Goal: Task Accomplishment & Management: Manage account settings

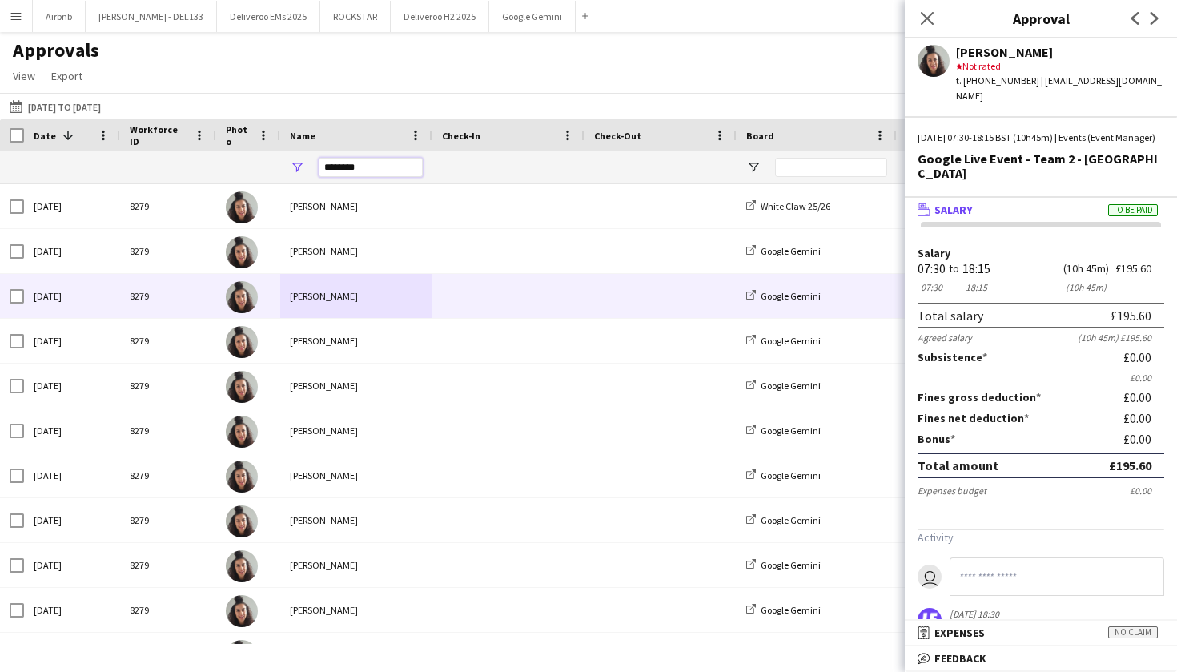
click at [370, 171] on input "********" at bounding box center [371, 167] width 104 height 19
type input "*"
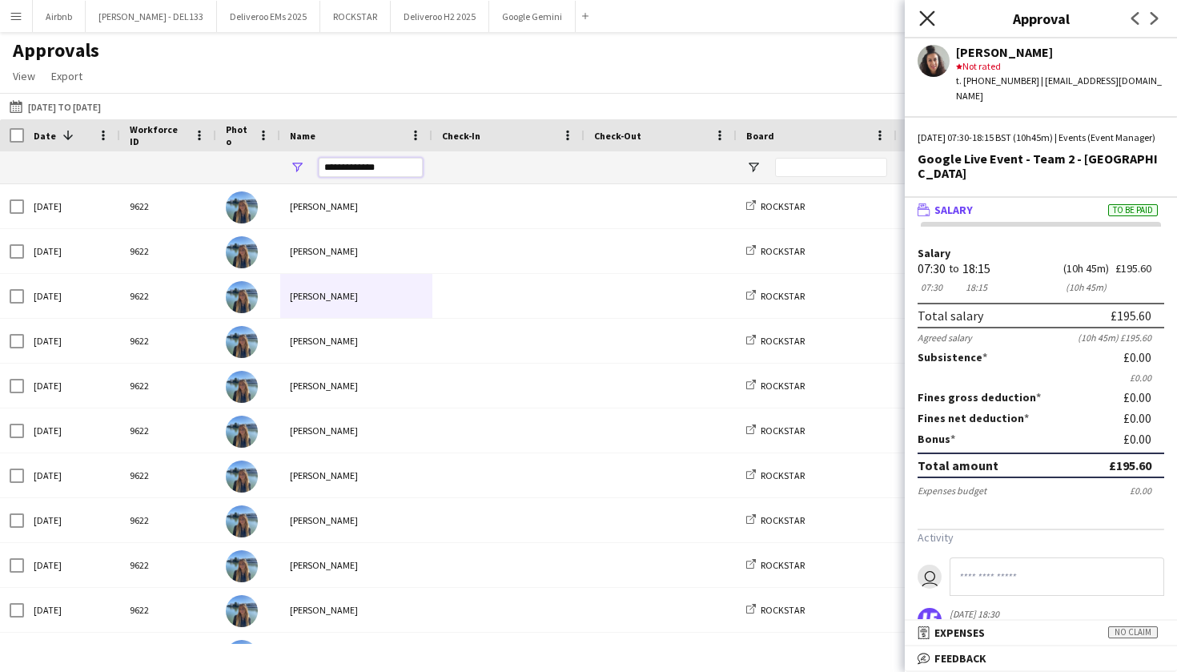
click at [929, 18] on icon at bounding box center [926, 17] width 15 height 15
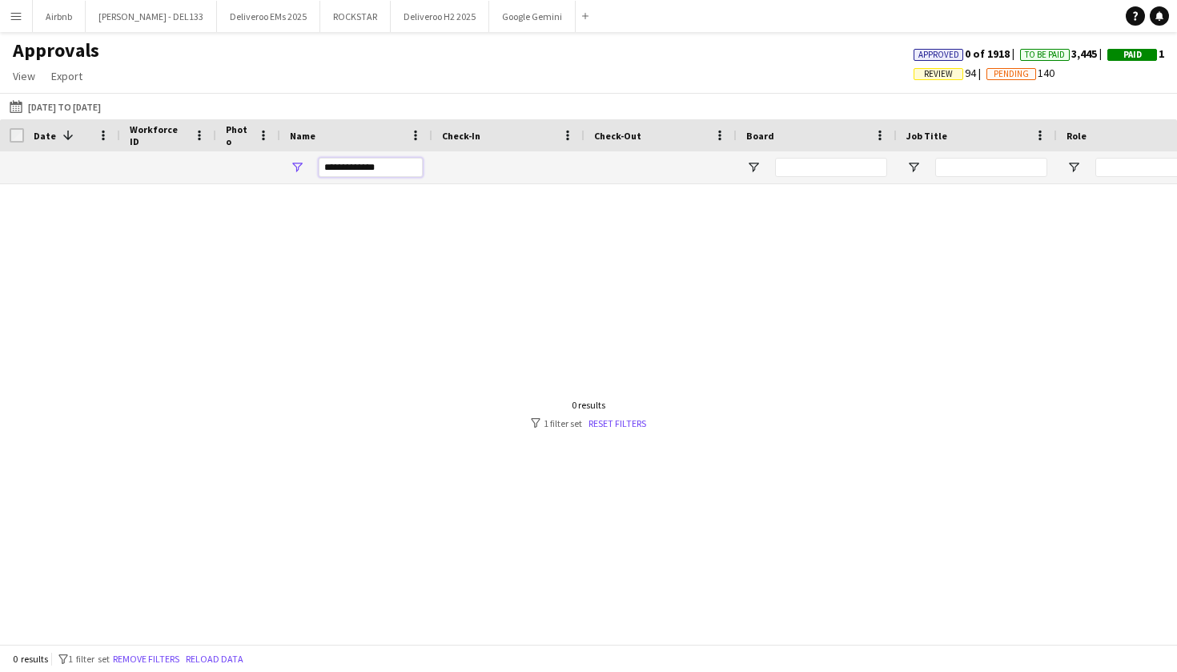
click at [384, 167] on input "**********" at bounding box center [371, 167] width 104 height 19
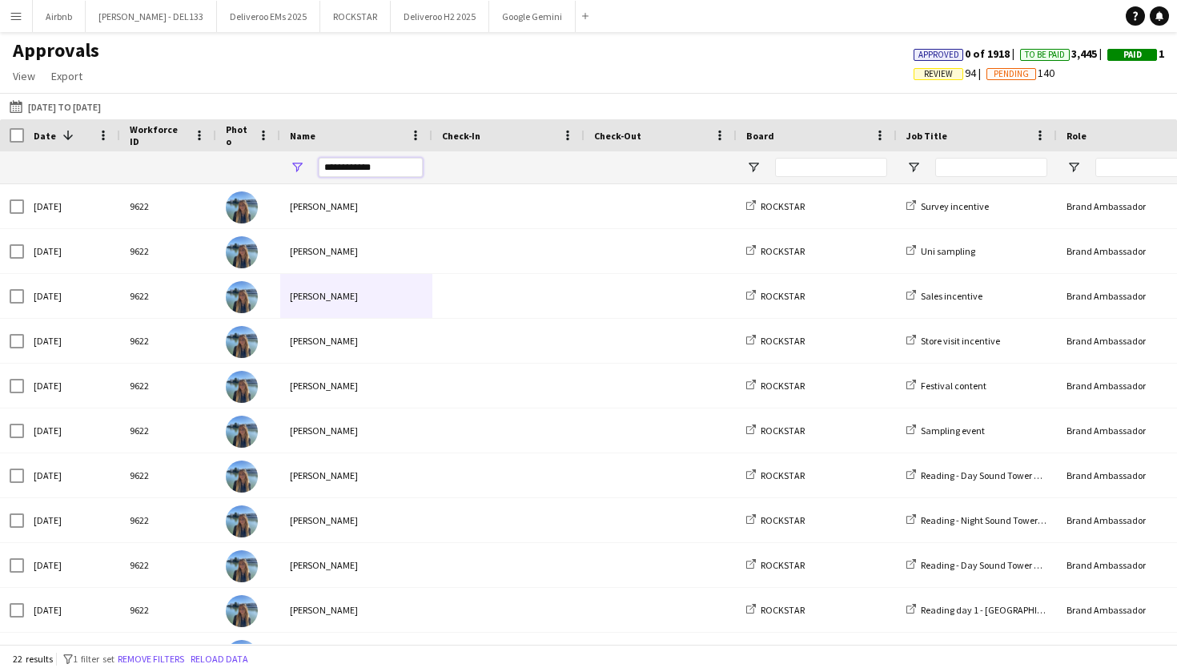
type input "**********"
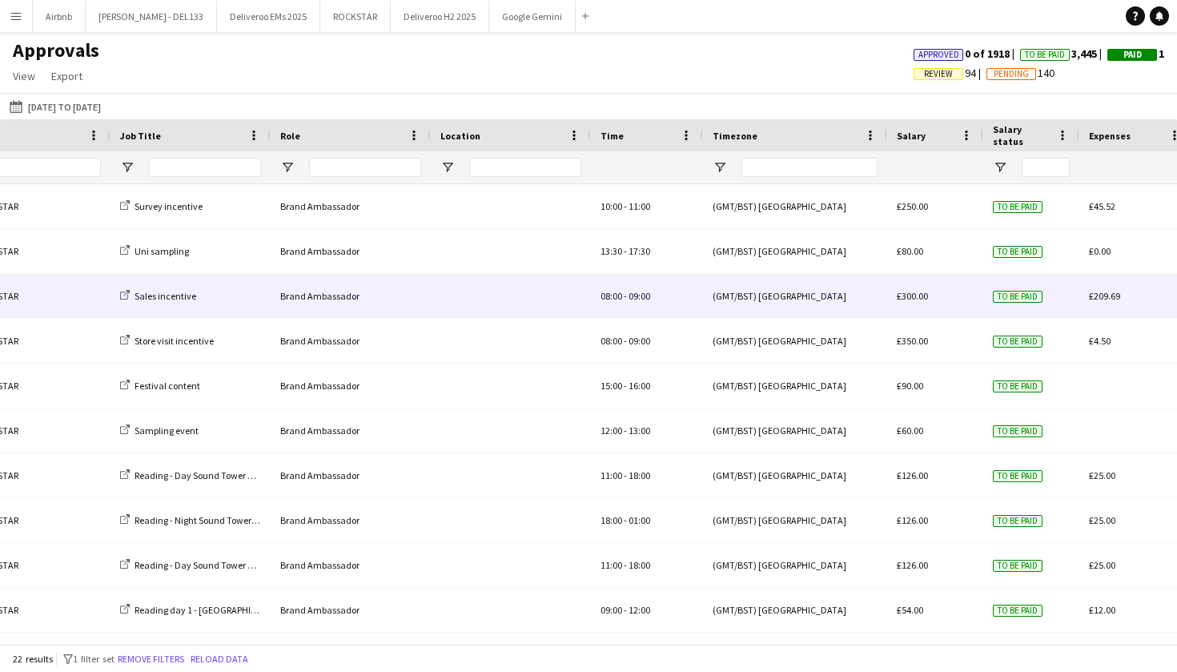
click at [612, 304] on div "08:00 - 09:00" at bounding box center [647, 296] width 112 height 44
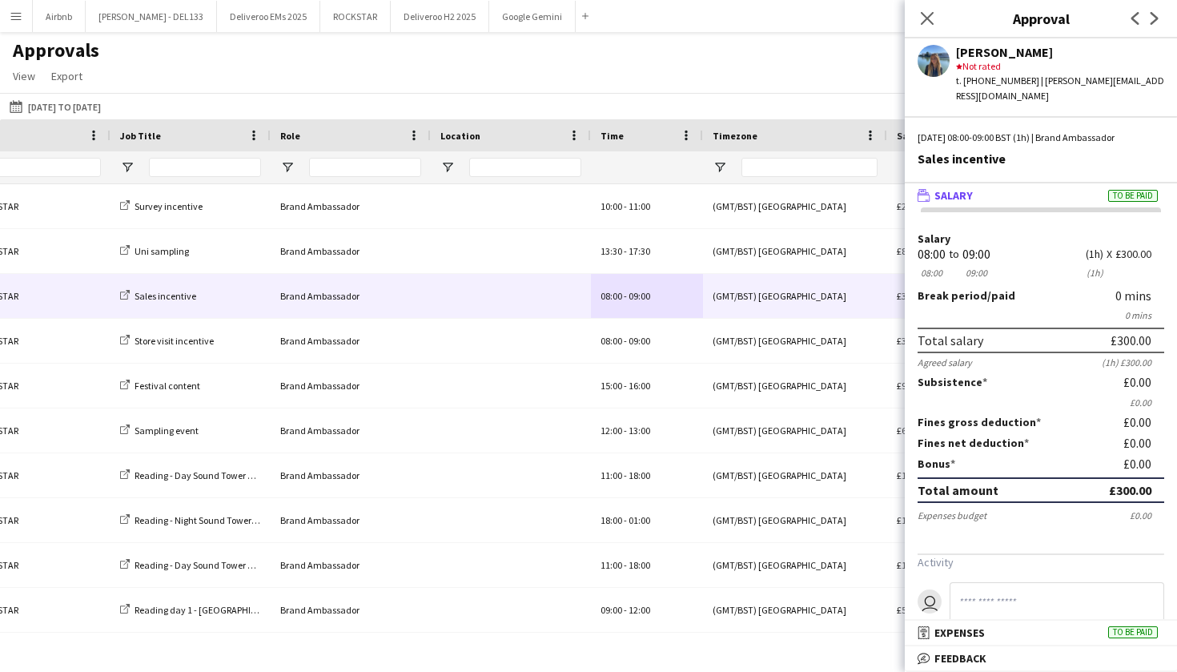
click at [1096, 187] on mat-expansion-panel-header "wallet Salary To be paid" at bounding box center [1041, 195] width 272 height 24
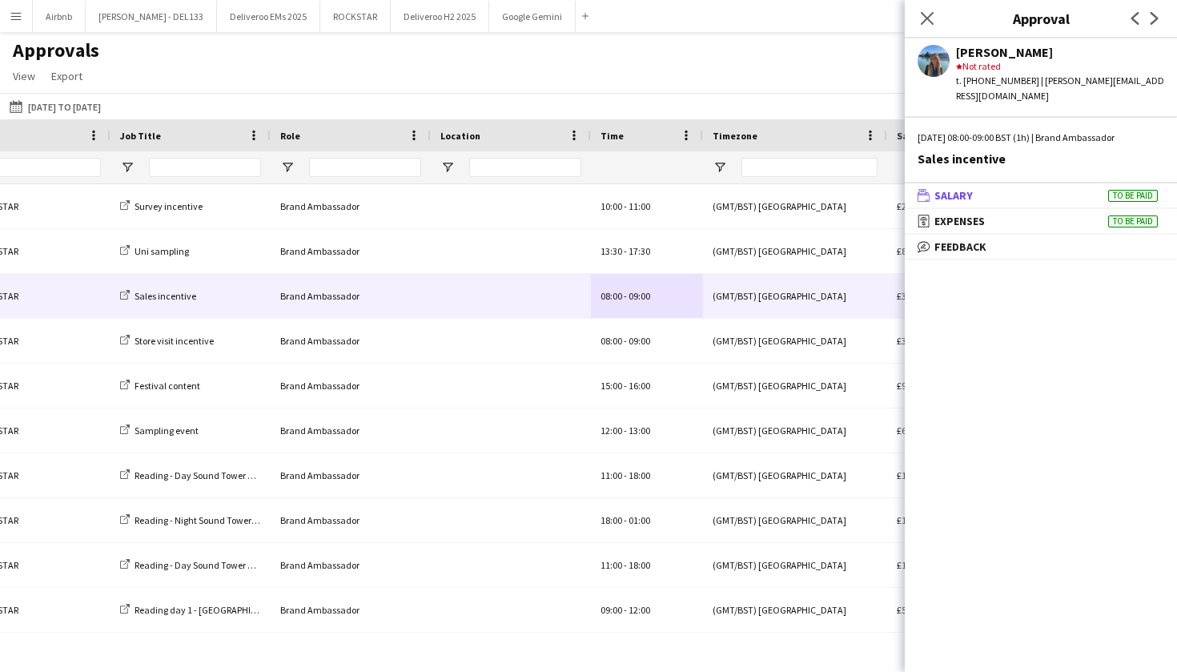
click at [1092, 188] on mat-panel-title "wallet Salary To be paid" at bounding box center [1038, 195] width 266 height 14
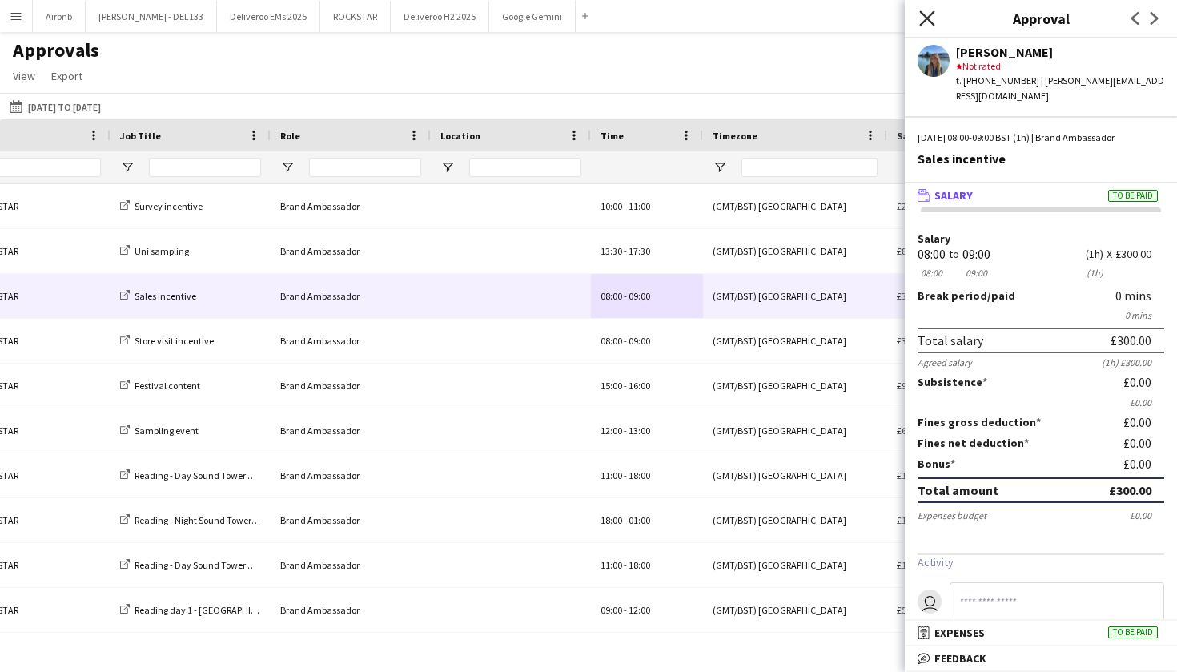
click at [927, 14] on icon "Close pop-in" at bounding box center [926, 17] width 15 height 15
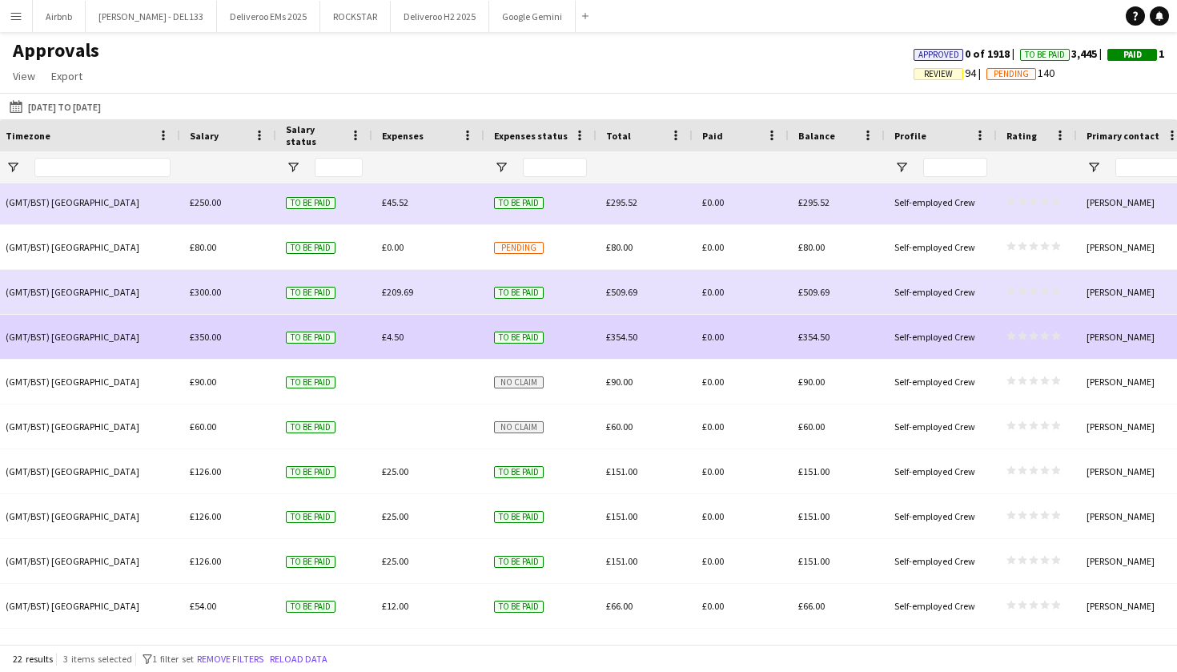
click at [223, 339] on div "£350.00" at bounding box center [228, 337] width 96 height 44
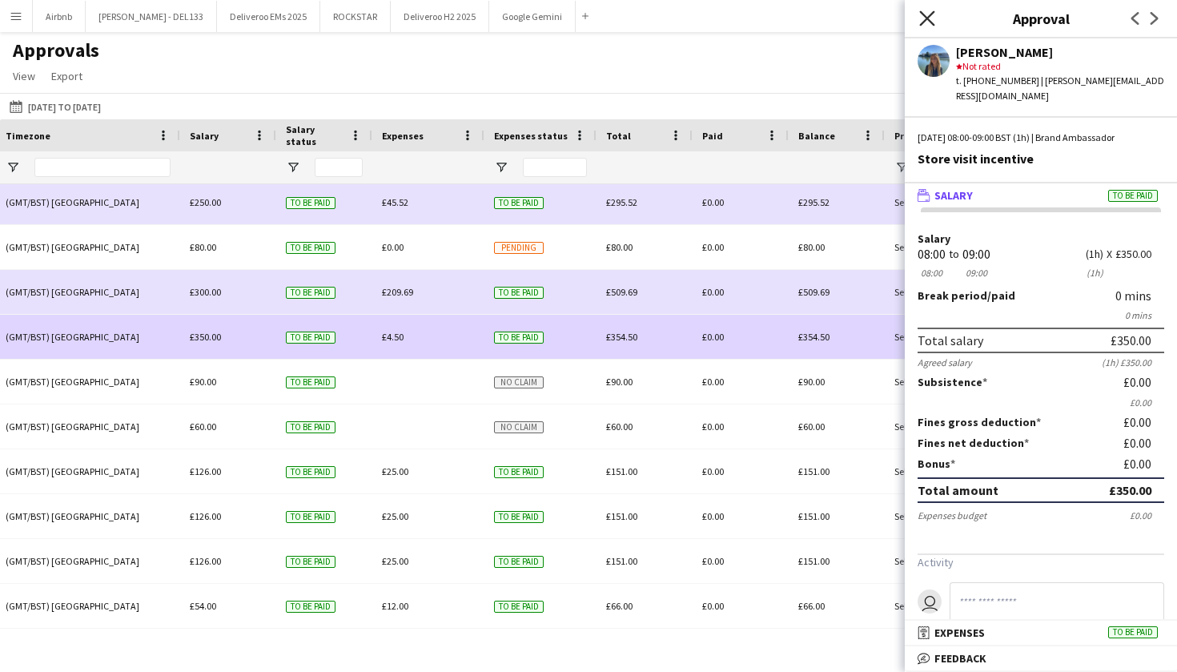
click at [926, 15] on icon "Close pop-in" at bounding box center [926, 17] width 15 height 15
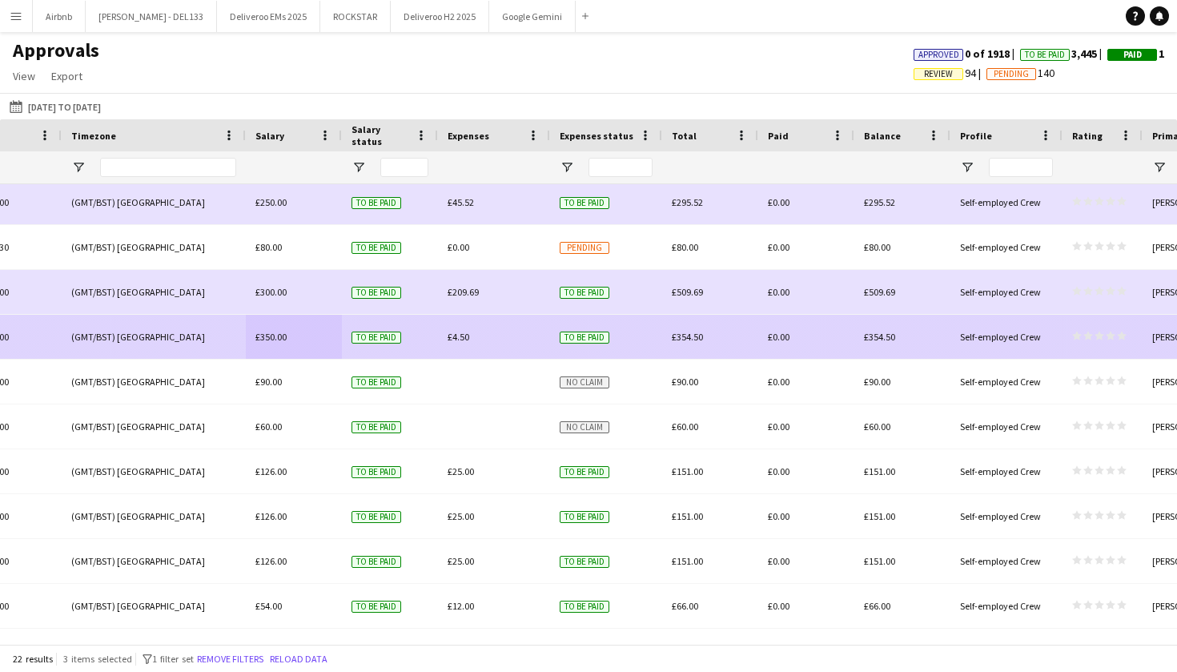
scroll to position [0, 1346]
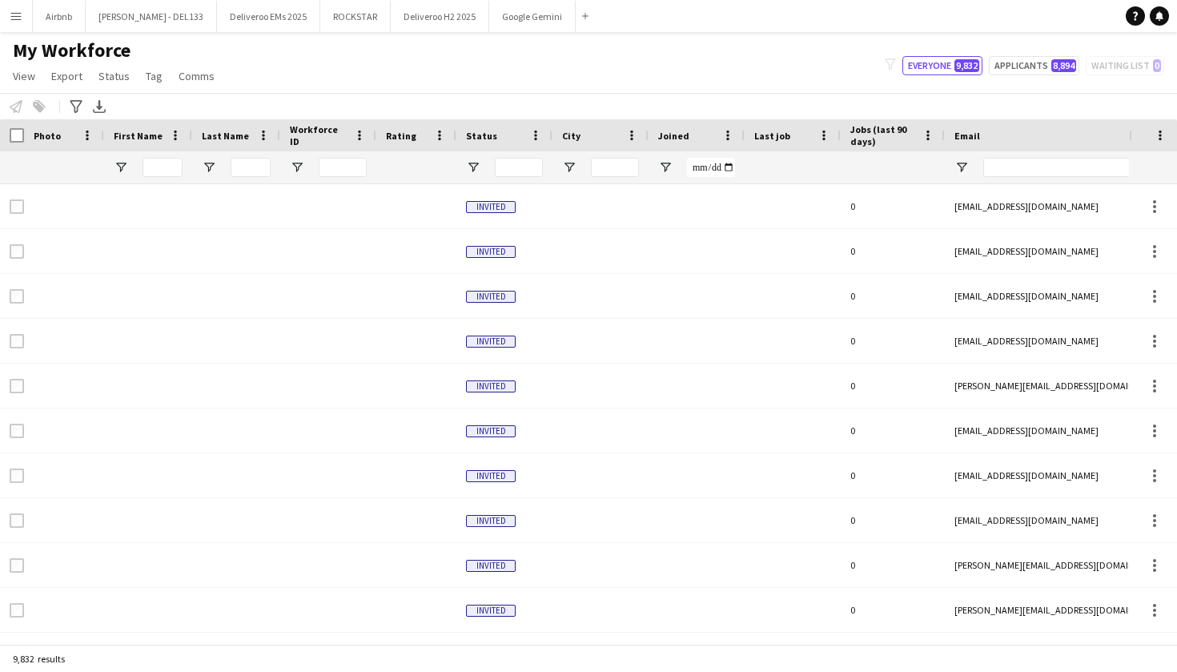
type input "******"
type input "**********"
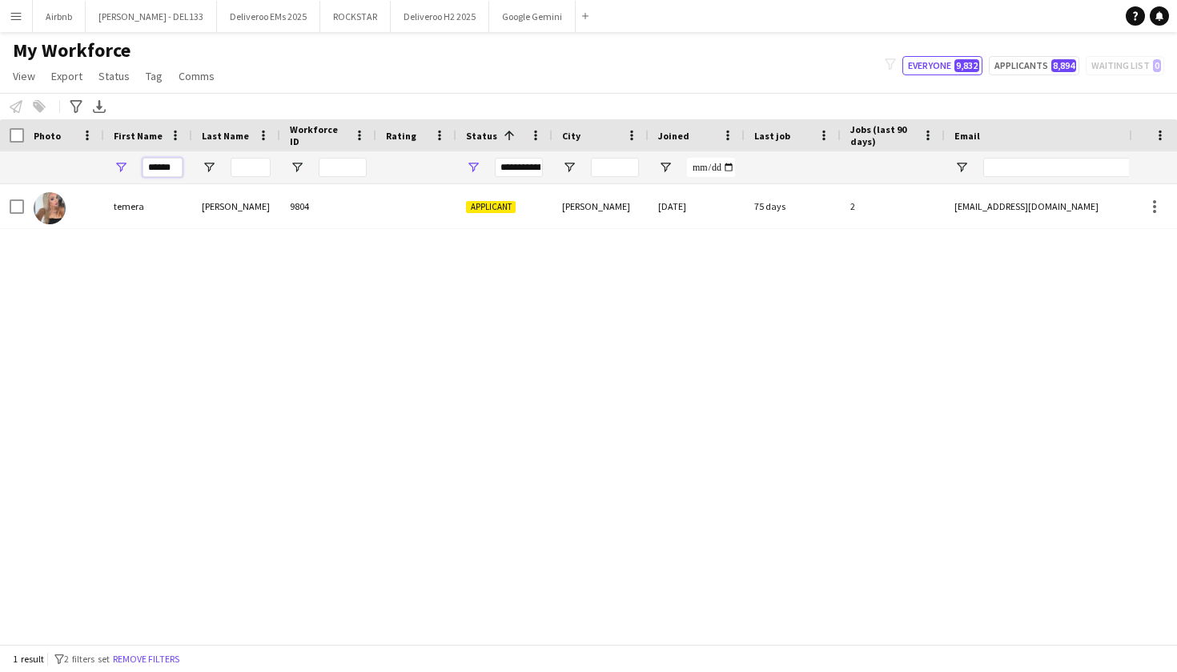
click at [179, 167] on input "******" at bounding box center [163, 167] width 40 height 19
type input "*"
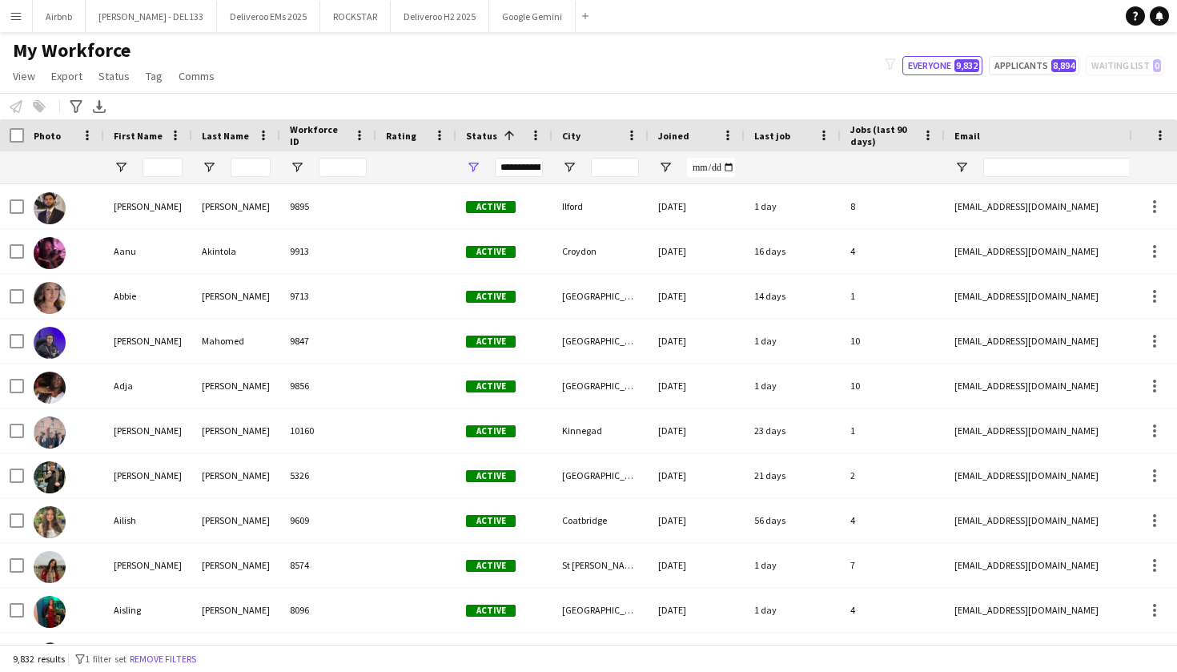
click at [29, 23] on button "Menu" at bounding box center [16, 16] width 32 height 32
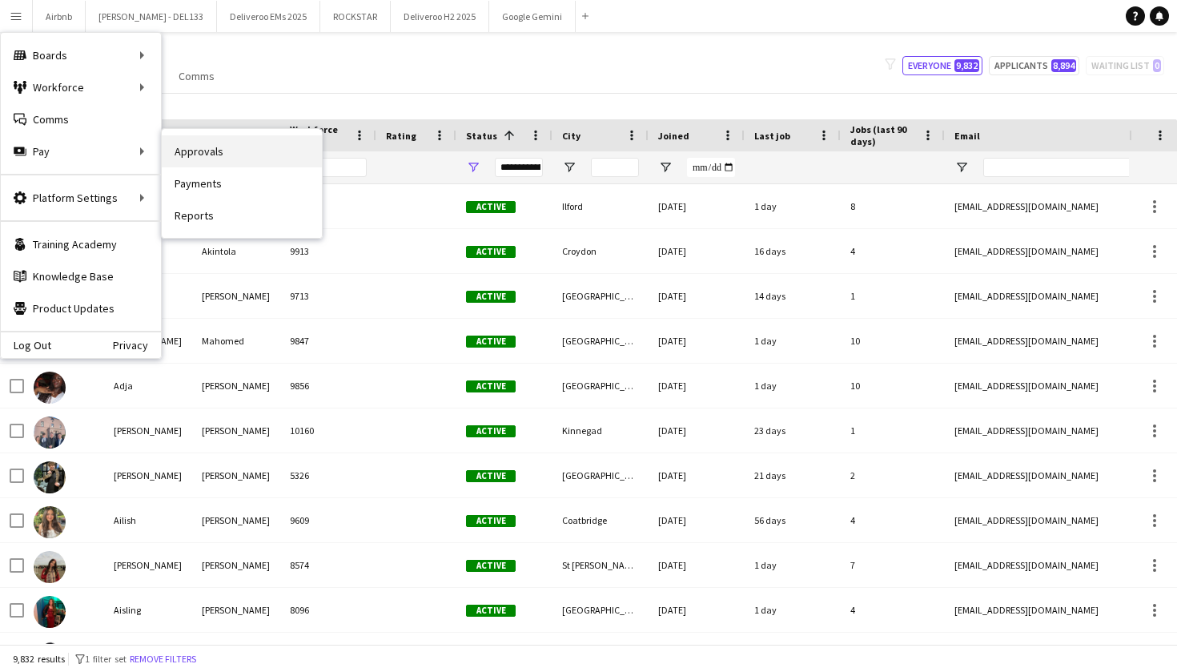
click at [208, 143] on link "Approvals" at bounding box center [242, 151] width 160 height 32
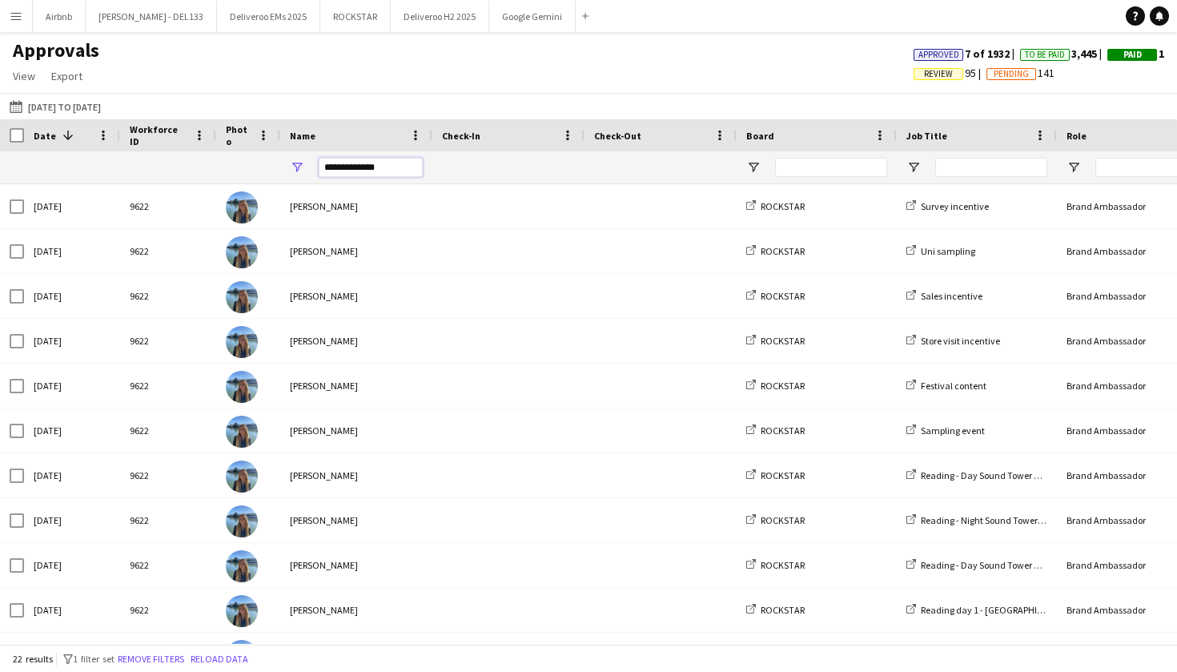
click at [387, 166] on input "**********" at bounding box center [371, 167] width 104 height 19
type input "*"
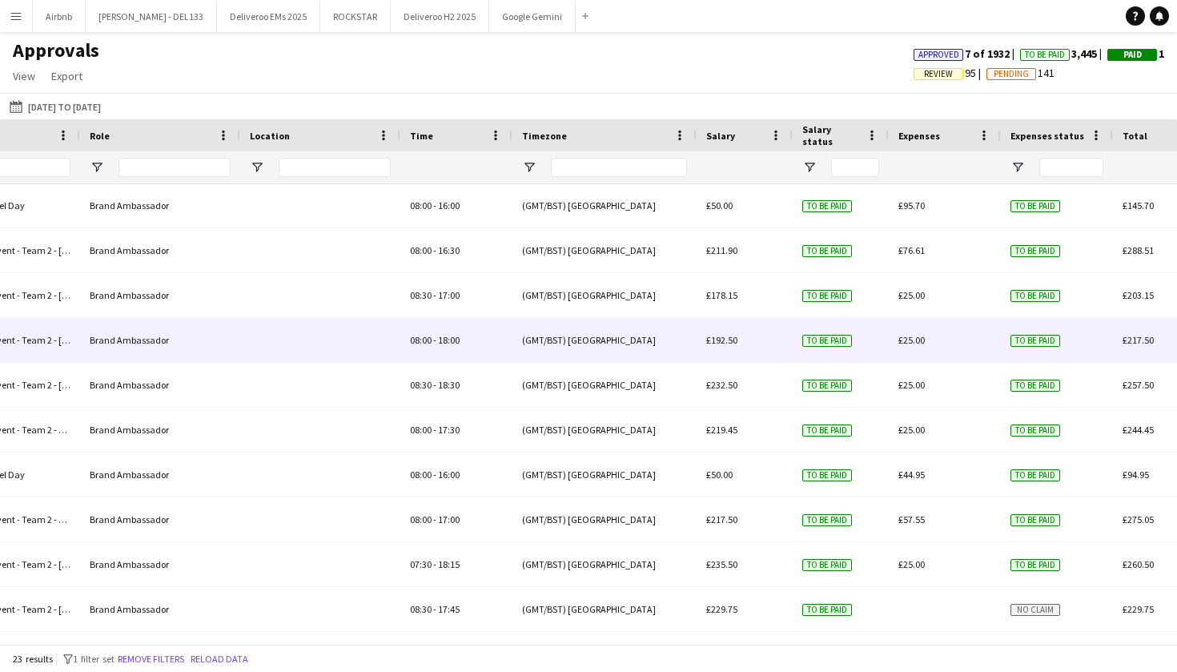
scroll to position [0, 763]
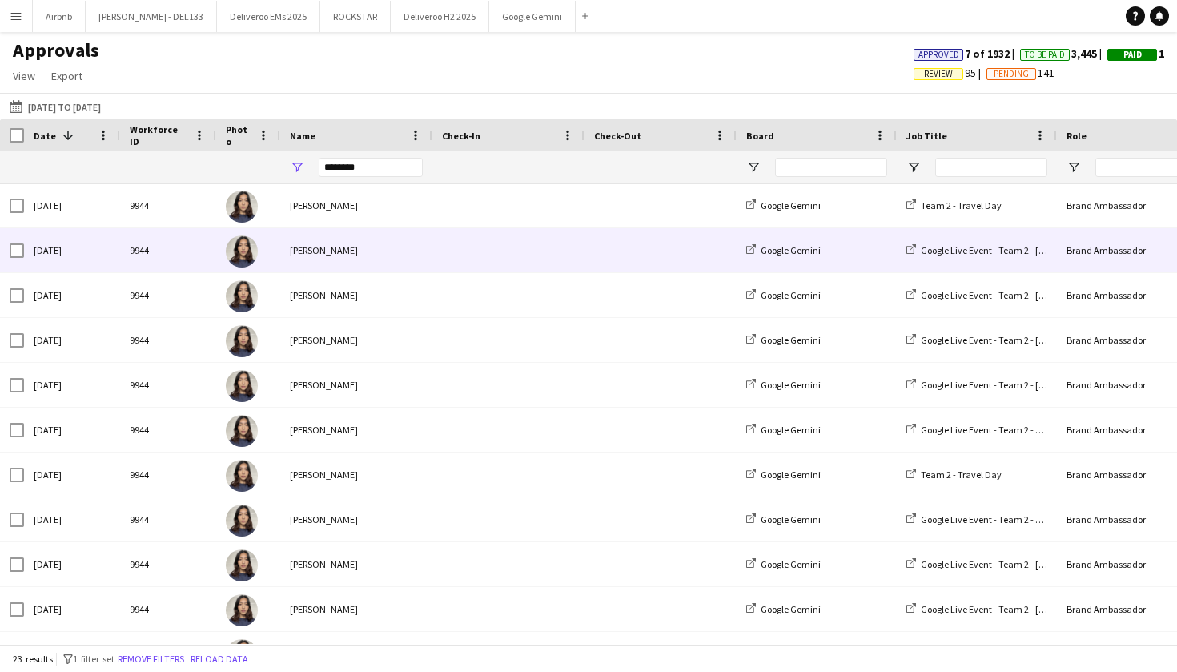
click at [312, 259] on div "[PERSON_NAME]" at bounding box center [356, 250] width 152 height 44
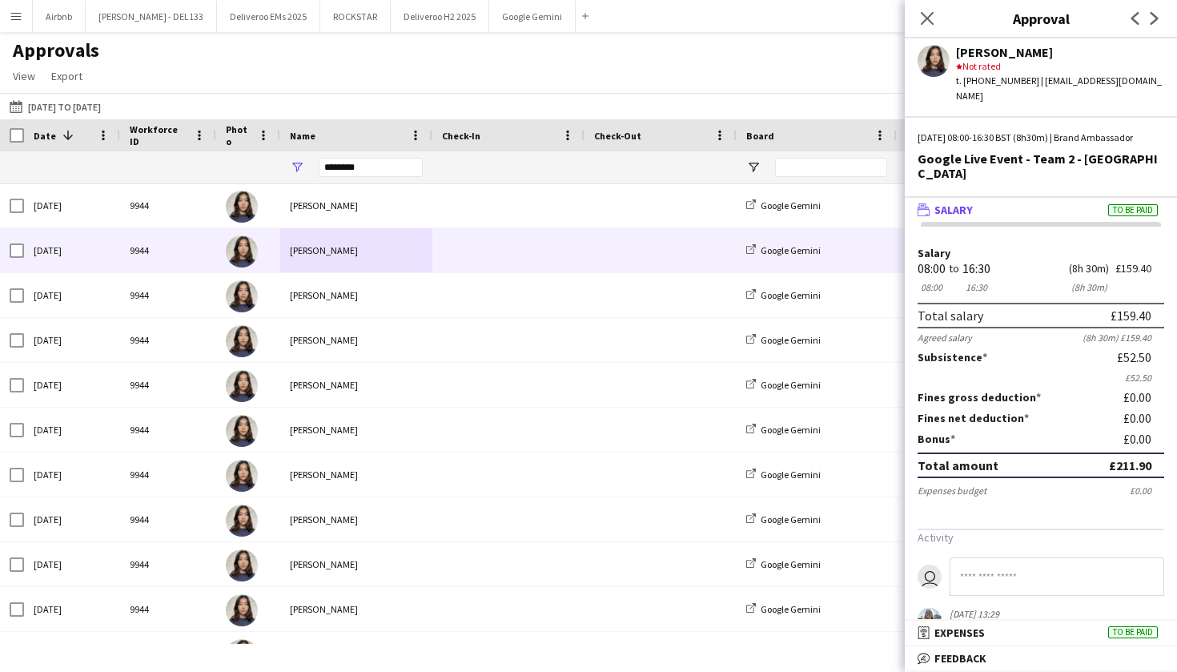
click at [1040, 203] on mat-panel-title "wallet Salary To be paid" at bounding box center [1038, 210] width 266 height 14
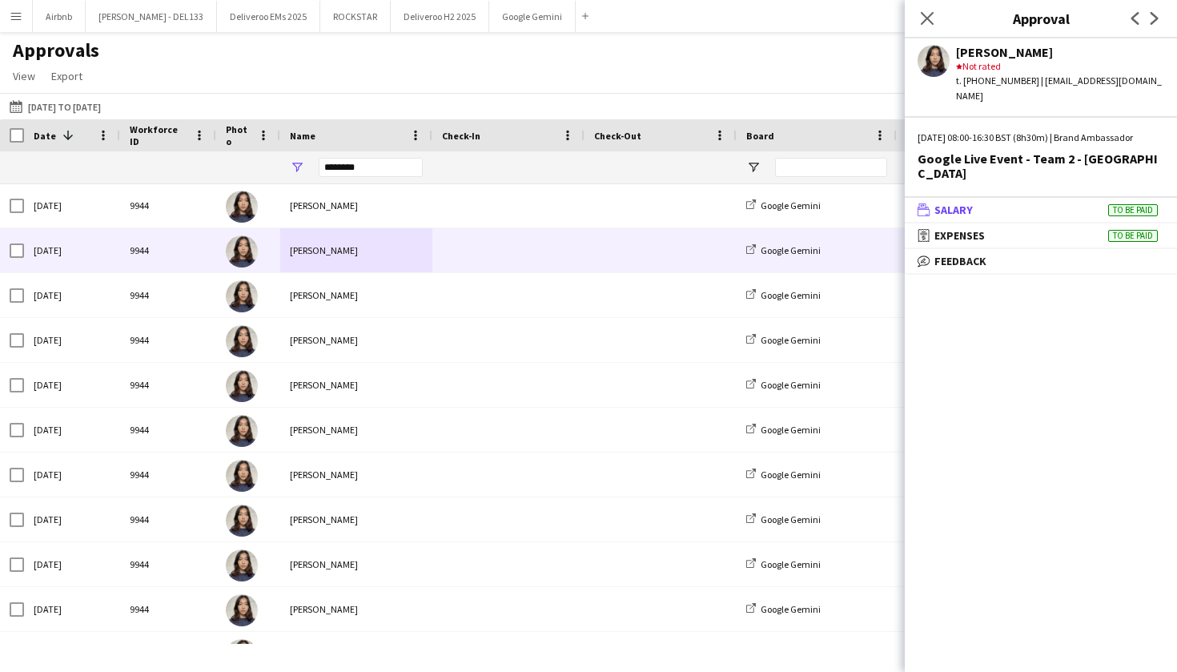
click at [1040, 203] on mat-panel-title "wallet Salary To be paid" at bounding box center [1038, 210] width 266 height 14
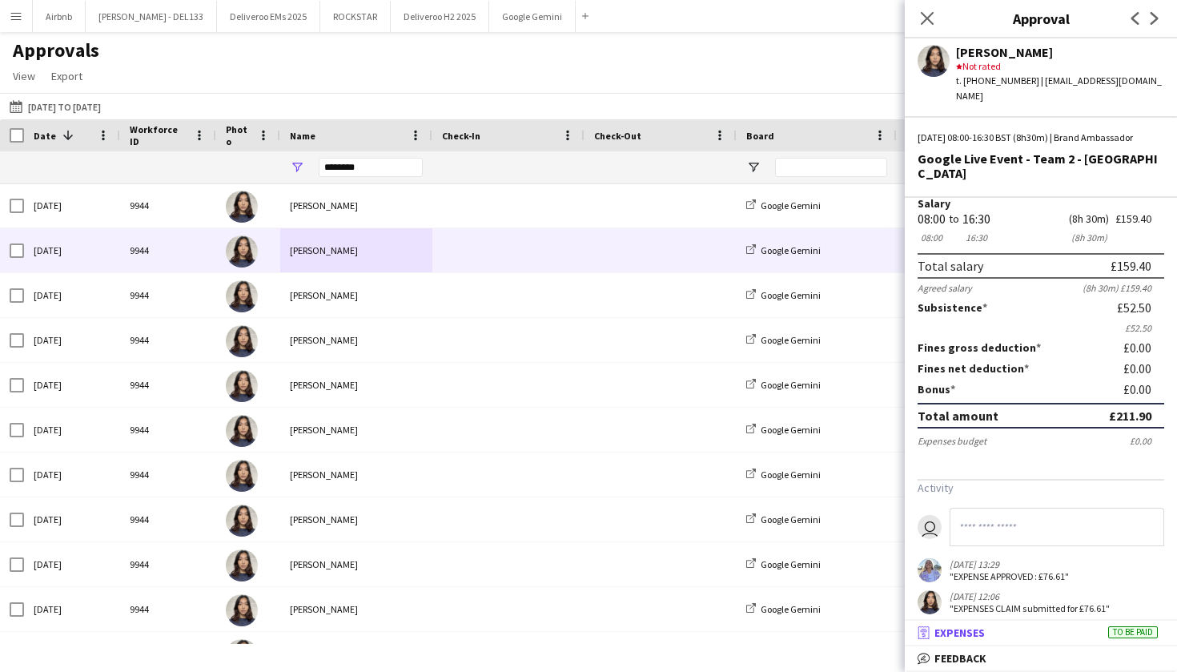
click at [1071, 636] on mat-panel-title "receipt Expenses To be paid" at bounding box center [1038, 632] width 266 height 14
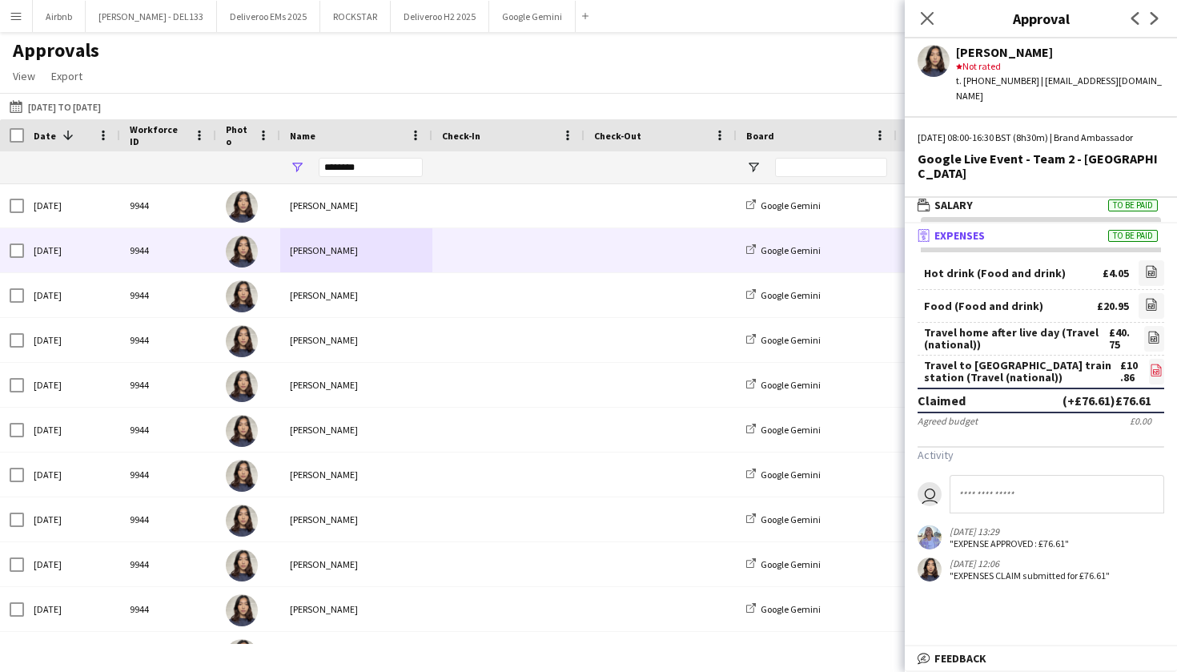
click at [1156, 370] on icon at bounding box center [1156, 372] width 6 height 5
click at [929, 18] on icon at bounding box center [926, 17] width 15 height 15
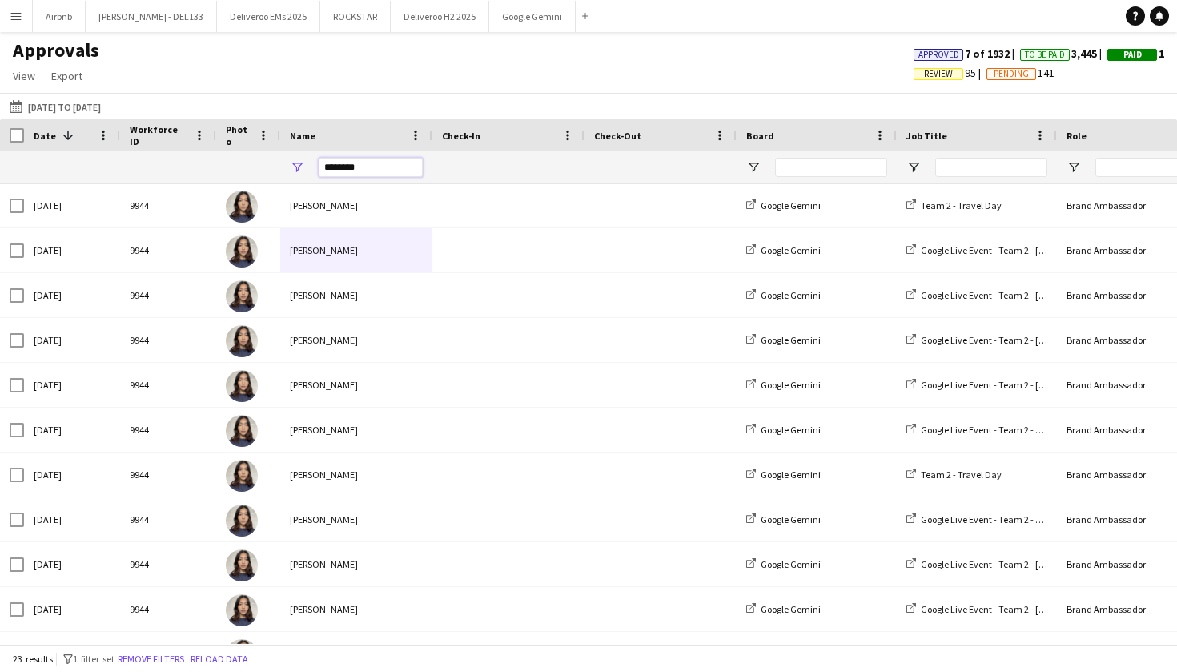
click at [361, 176] on input "********" at bounding box center [371, 167] width 104 height 19
type input "*"
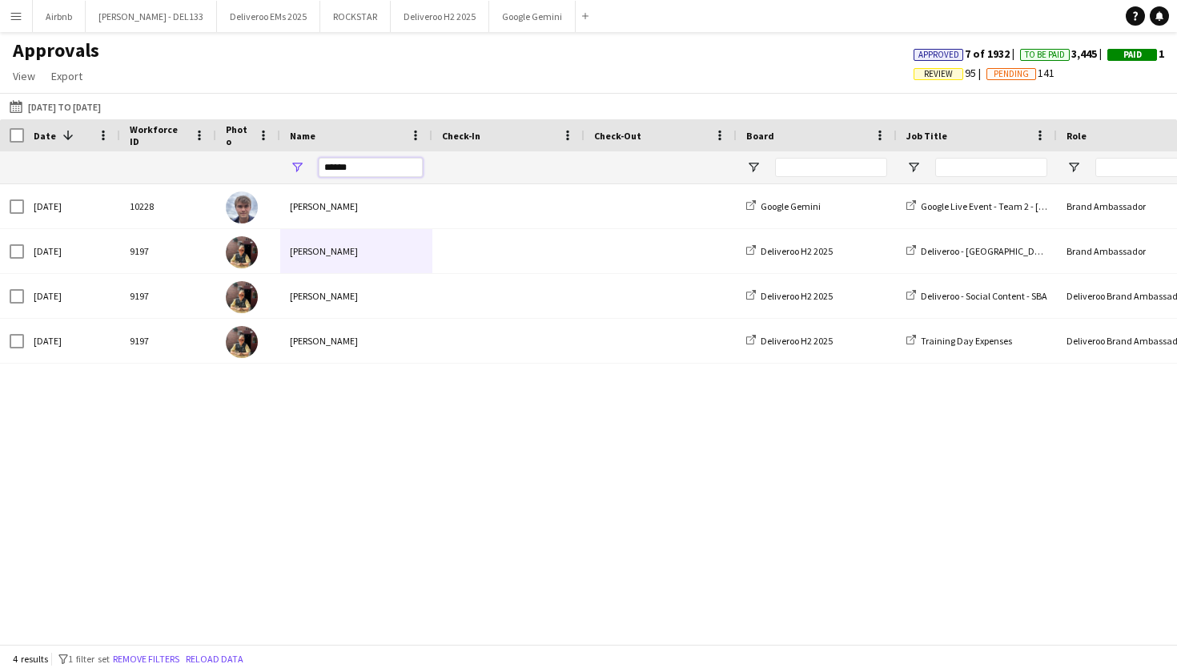
scroll to position [0, 0]
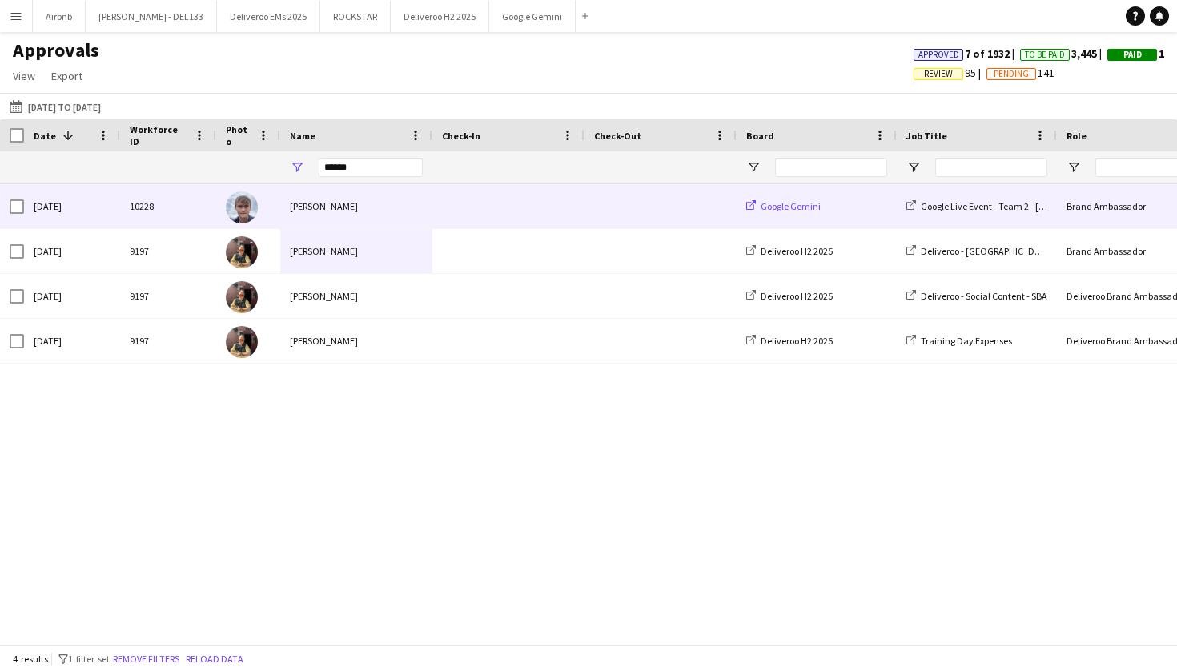
click at [807, 208] on span "Google Gemini" at bounding box center [791, 206] width 60 height 12
click at [156, 210] on div "10228" at bounding box center [168, 206] width 96 height 44
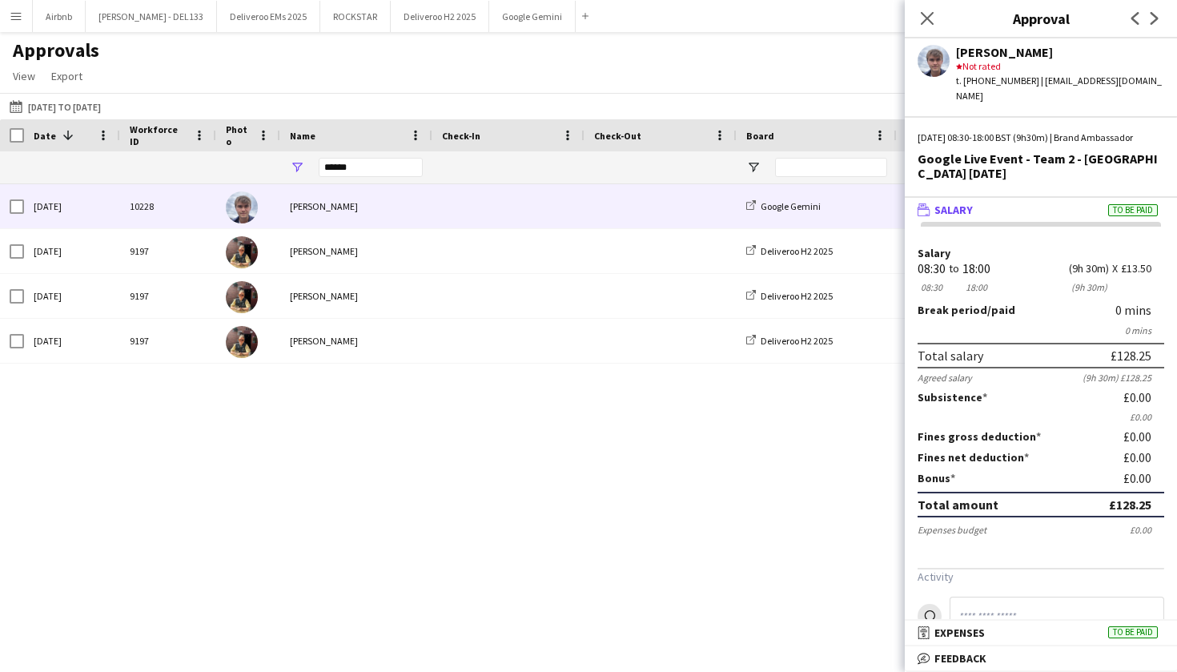
click at [1041, 214] on mat-panel-title "wallet Salary To be paid" at bounding box center [1038, 210] width 266 height 14
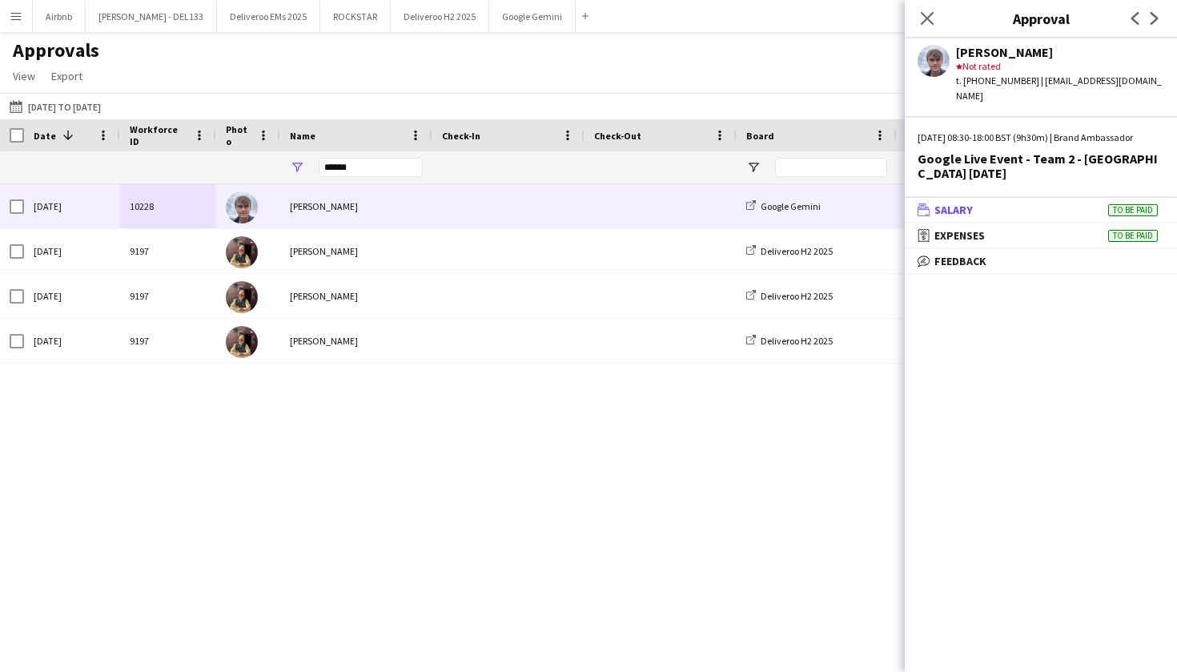
click at [1041, 211] on mat-panel-title "wallet Salary To be paid" at bounding box center [1038, 210] width 266 height 14
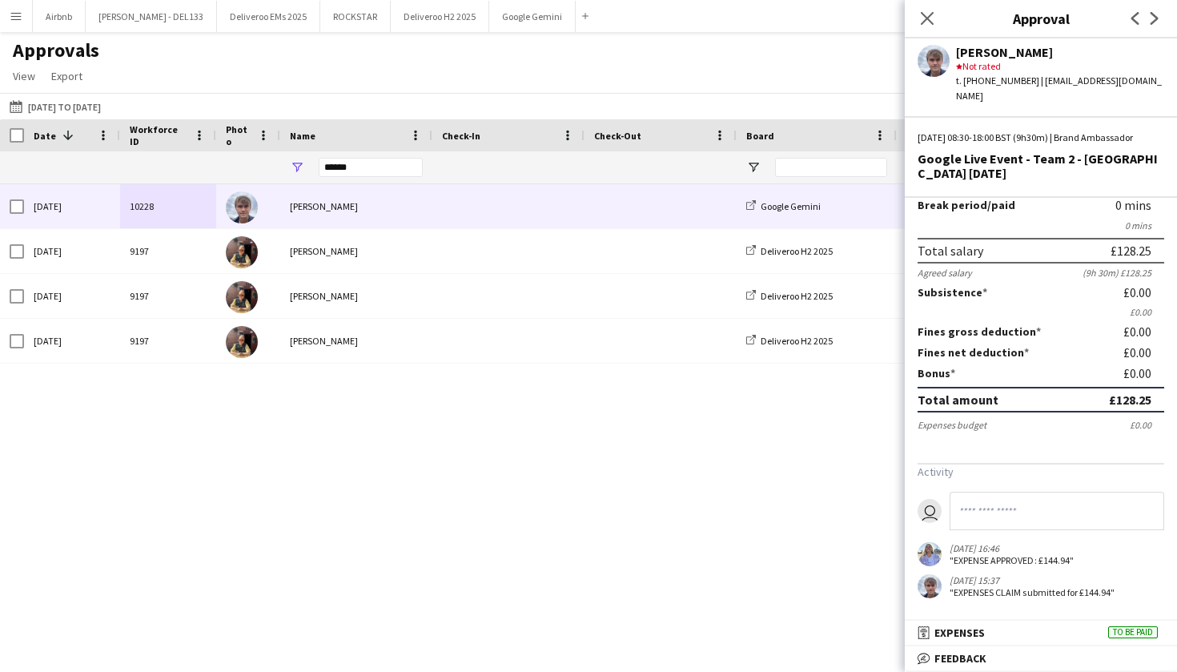
scroll to position [115, 0]
click at [1035, 634] on mat-panel-title "receipt Expenses To be paid" at bounding box center [1038, 632] width 266 height 14
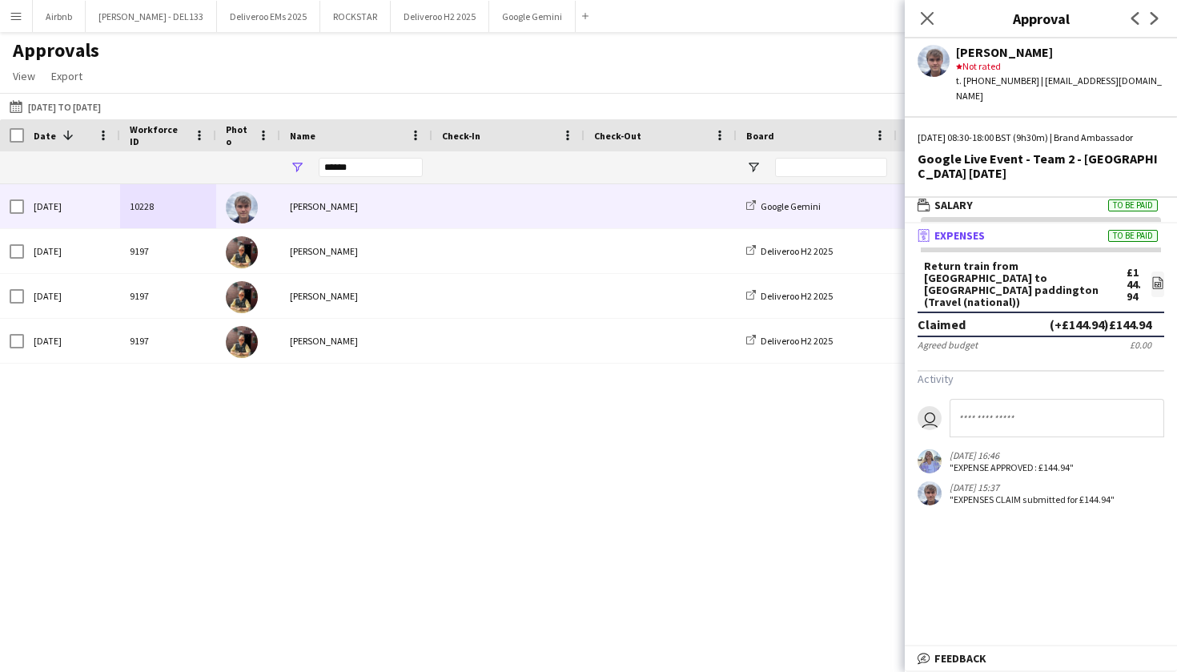
click at [1045, 271] on div "Return train from exeter to london paddington (Travel (national))" at bounding box center [1025, 284] width 203 height 48
click at [1151, 276] on icon "file-image" at bounding box center [1157, 282] width 13 height 13
click at [371, 167] on input "******" at bounding box center [371, 167] width 104 height 19
type input "*"
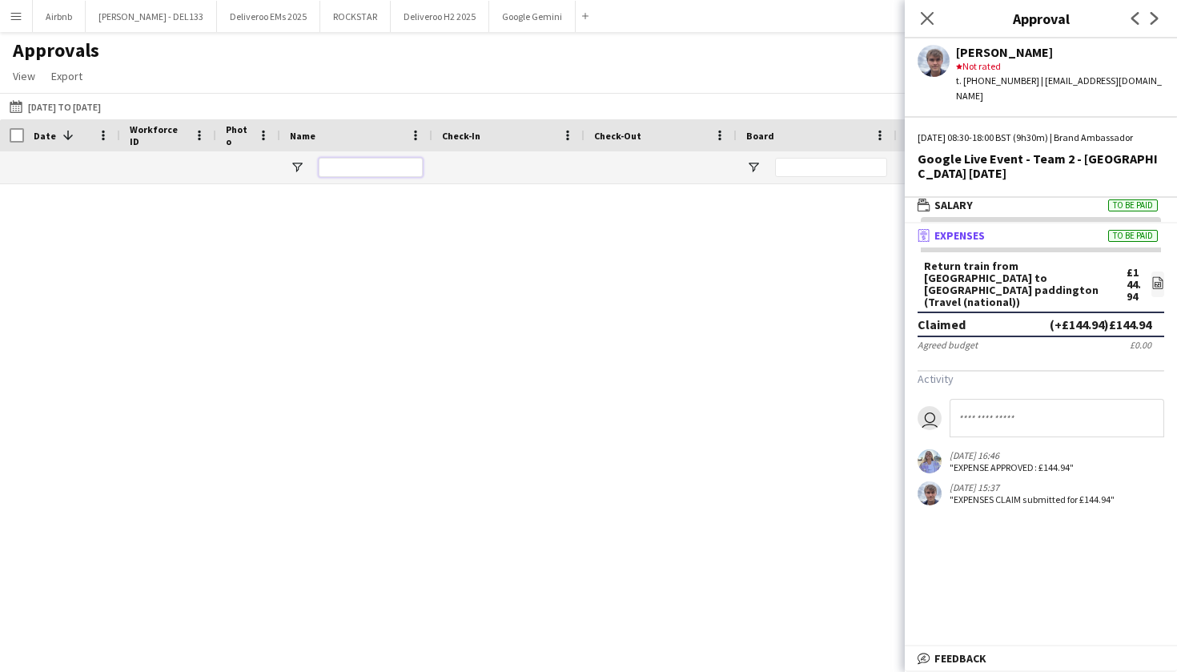
type input "*"
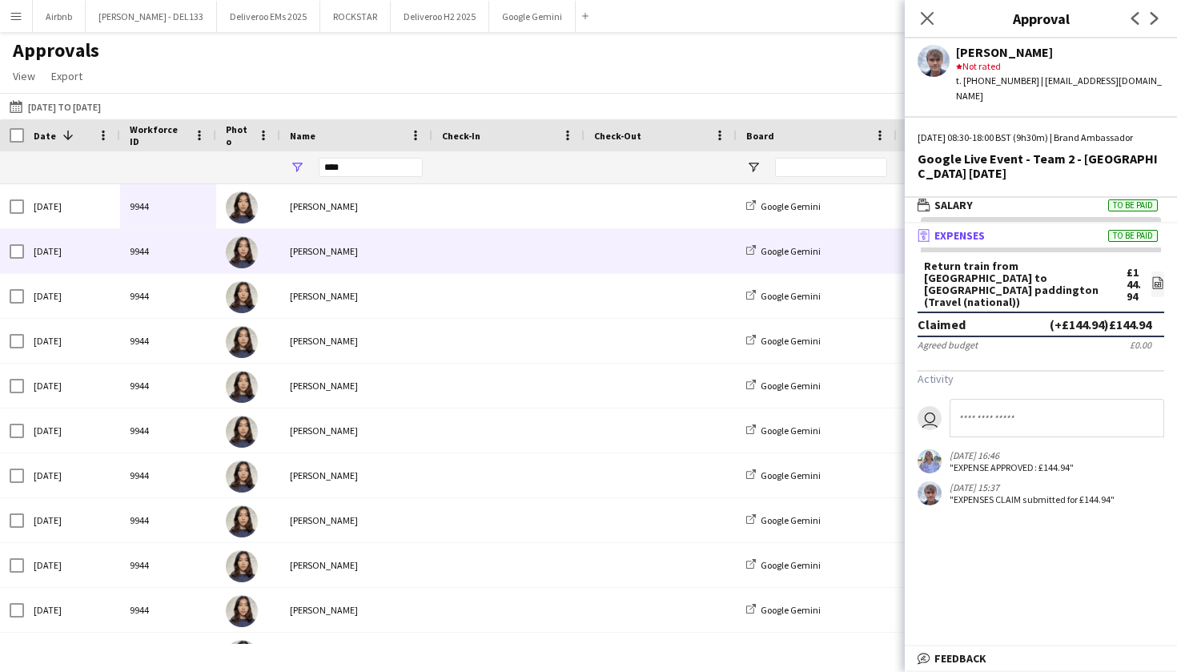
click at [307, 254] on div "[PERSON_NAME]" at bounding box center [356, 251] width 152 height 44
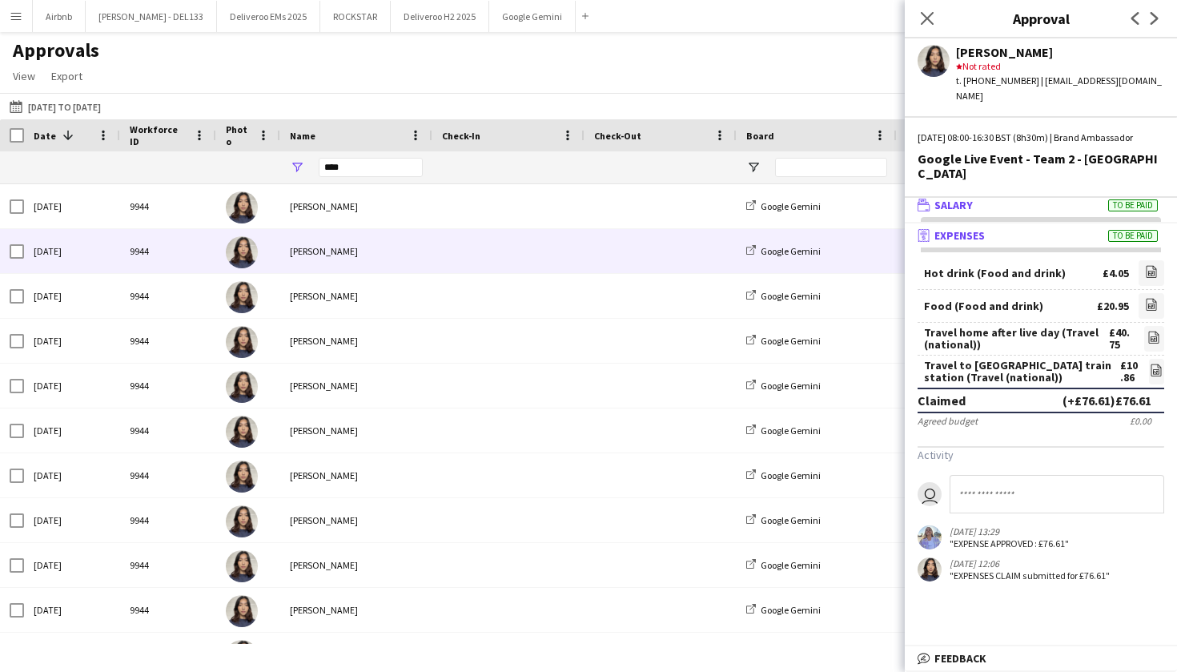
click at [1046, 198] on mat-panel-title "wallet Salary To be paid" at bounding box center [1038, 205] width 266 height 14
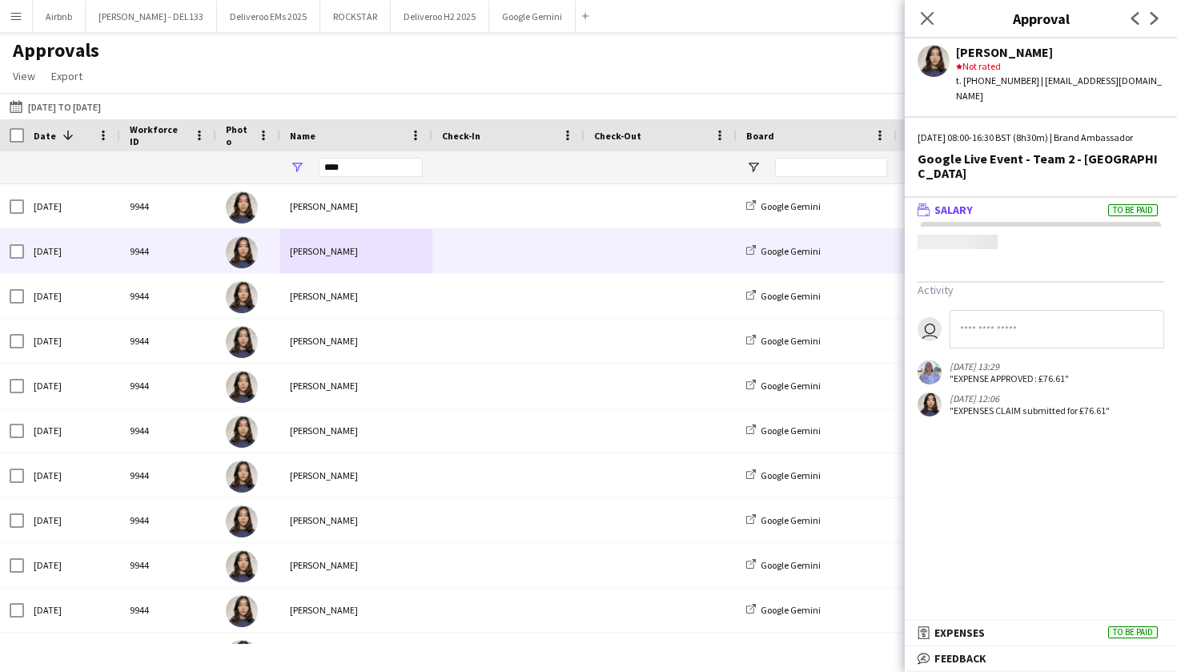
scroll to position [0, 0]
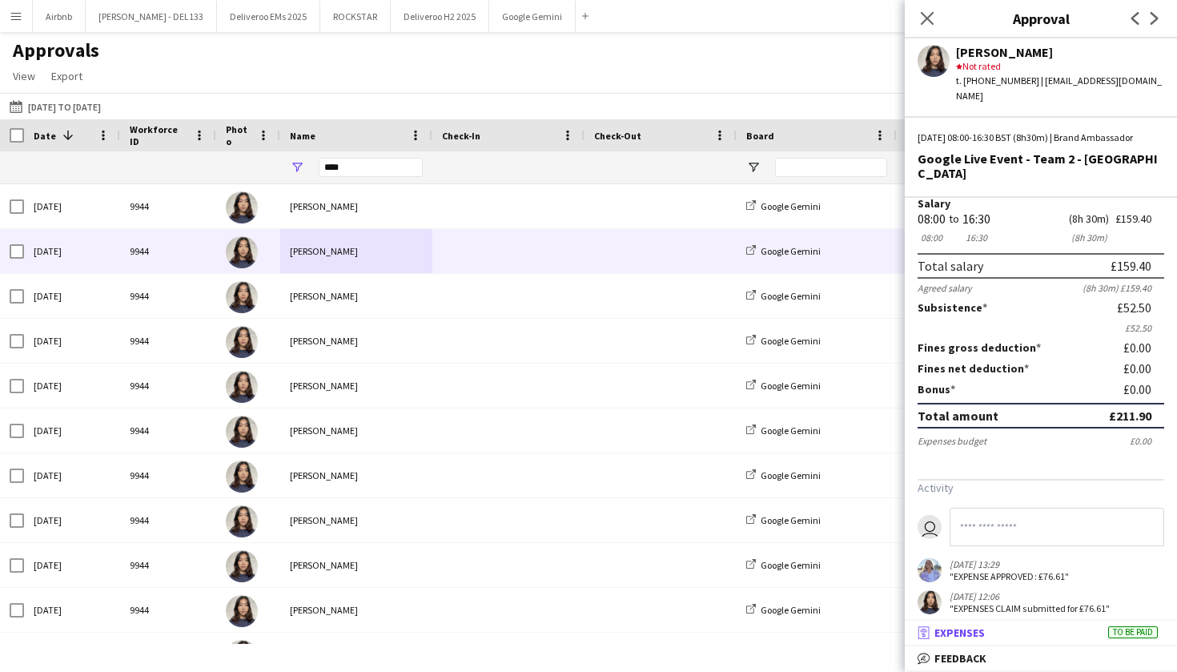
click at [1035, 639] on mat-panel-title "receipt Expenses To be paid" at bounding box center [1038, 632] width 266 height 14
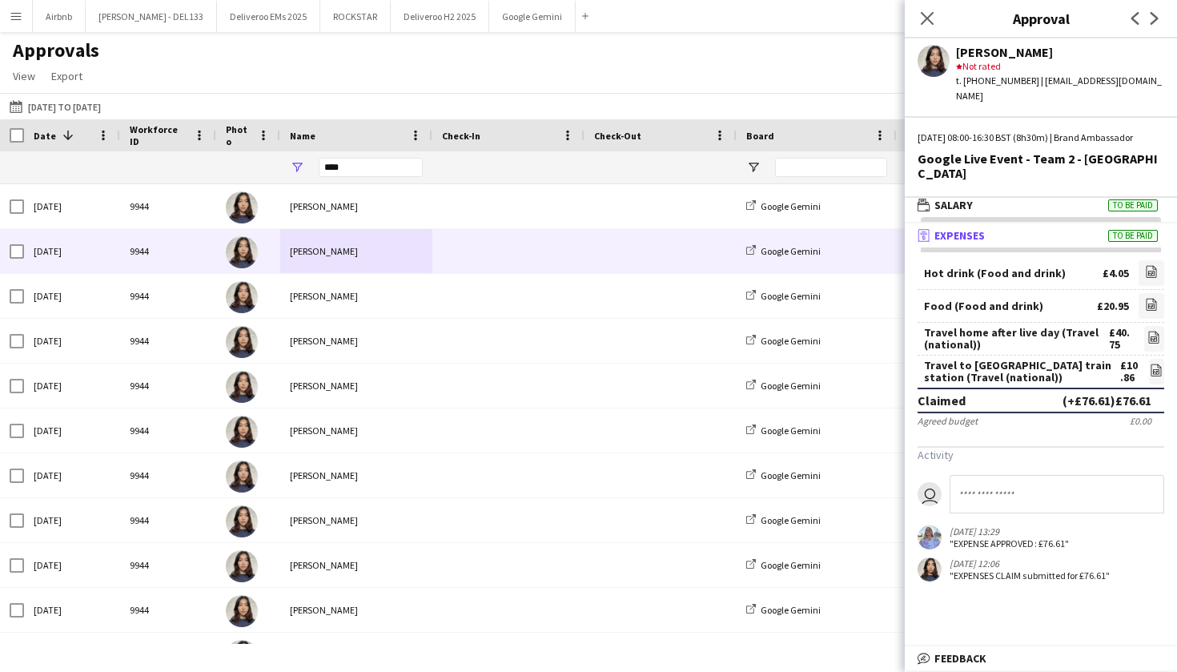
scroll to position [5, 0]
click at [361, 165] on input "****" at bounding box center [371, 167] width 104 height 19
type input "*"
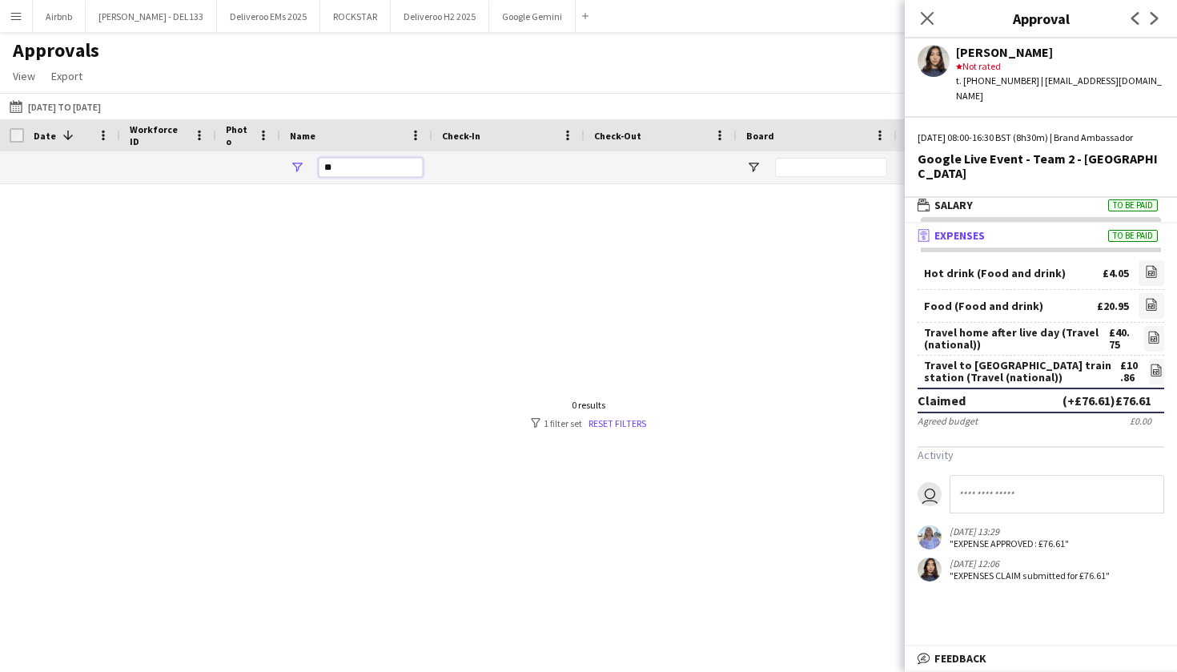
type input "*"
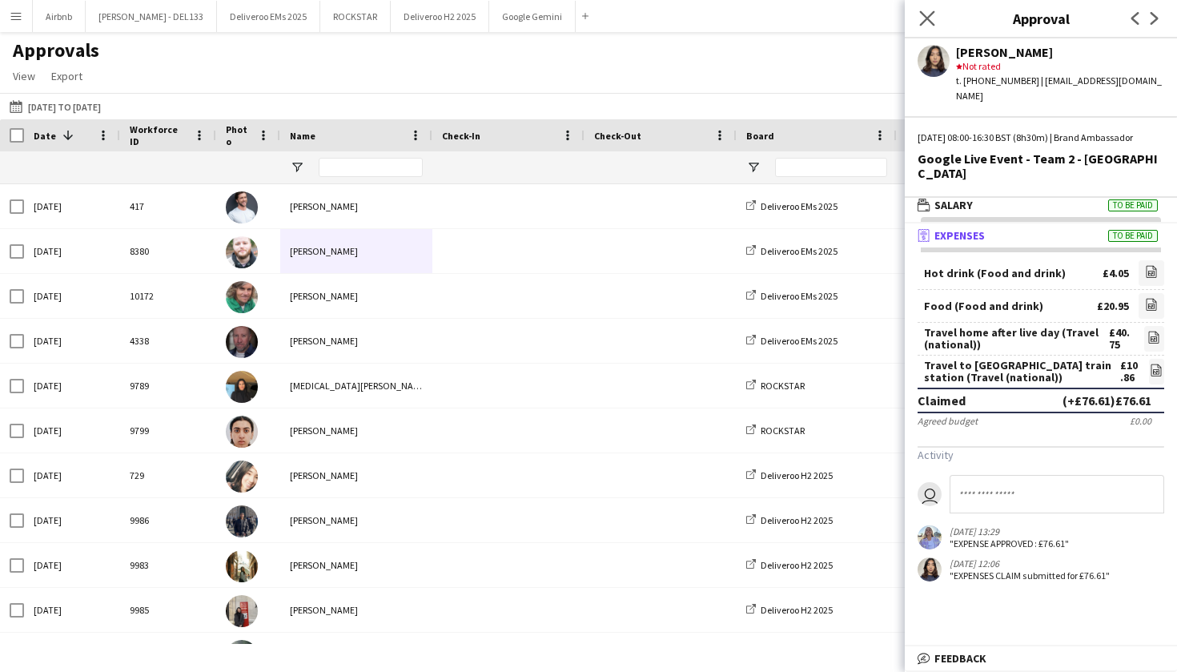
click at [929, 10] on app-icon "Close pop-in" at bounding box center [927, 18] width 23 height 23
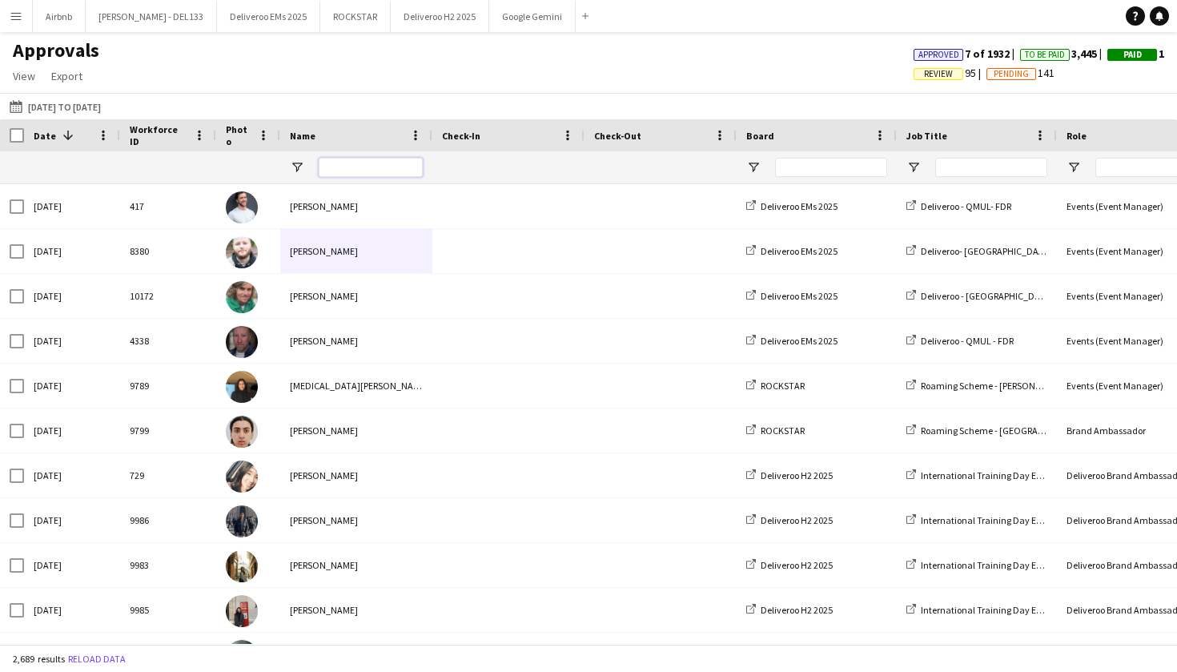
click at [355, 171] on input "Name Filter Input" at bounding box center [371, 167] width 104 height 19
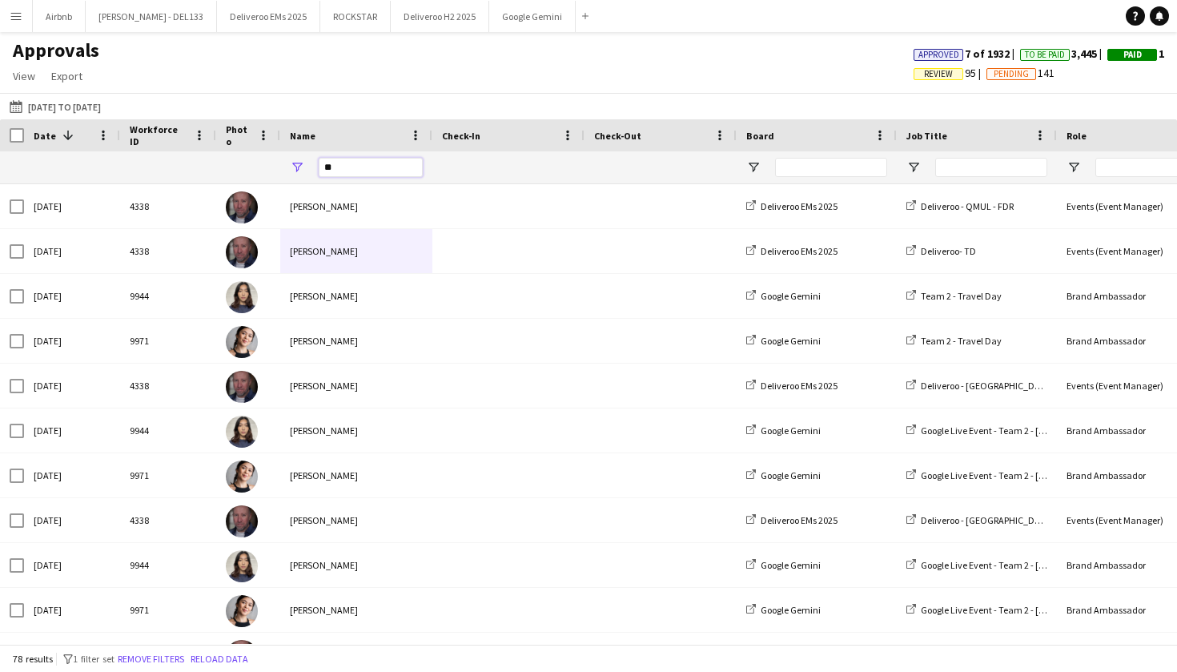
type input "*"
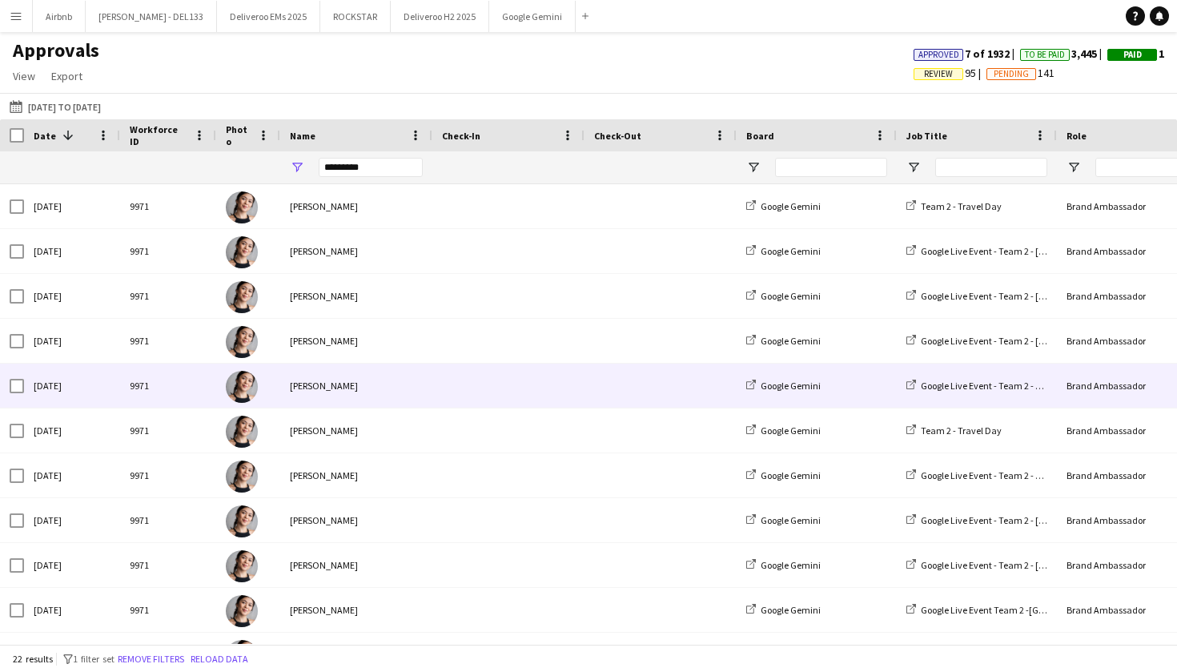
click at [364, 373] on div "[PERSON_NAME]" at bounding box center [356, 386] width 152 height 44
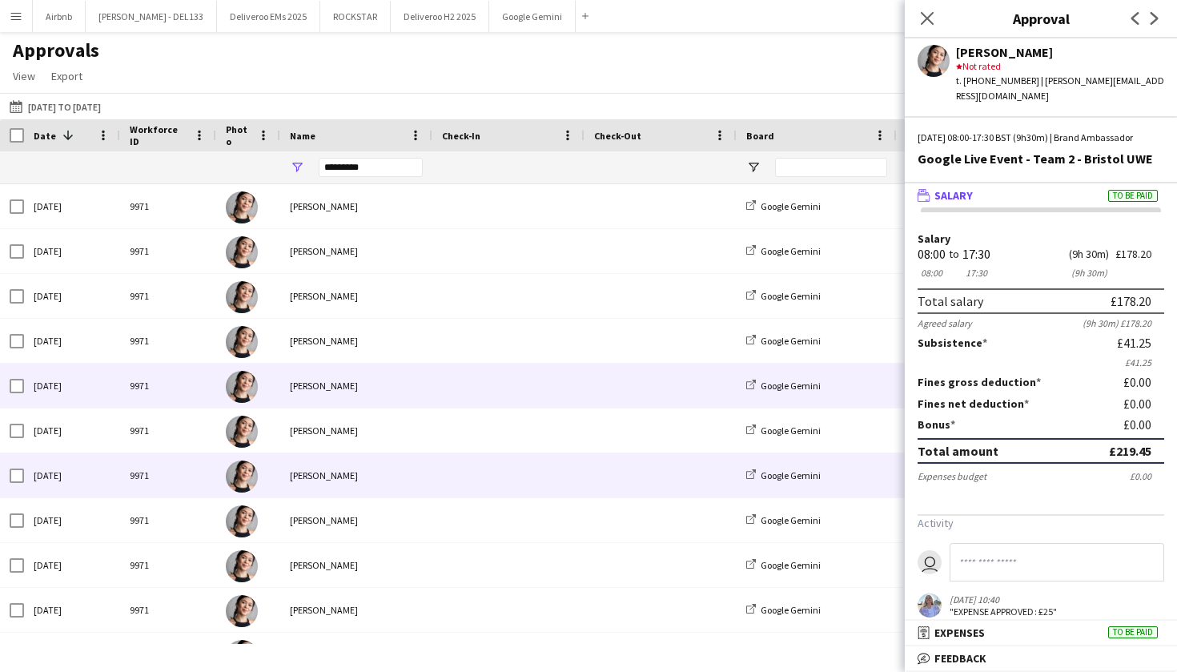
click at [441, 472] on div at bounding box center [508, 475] width 152 height 44
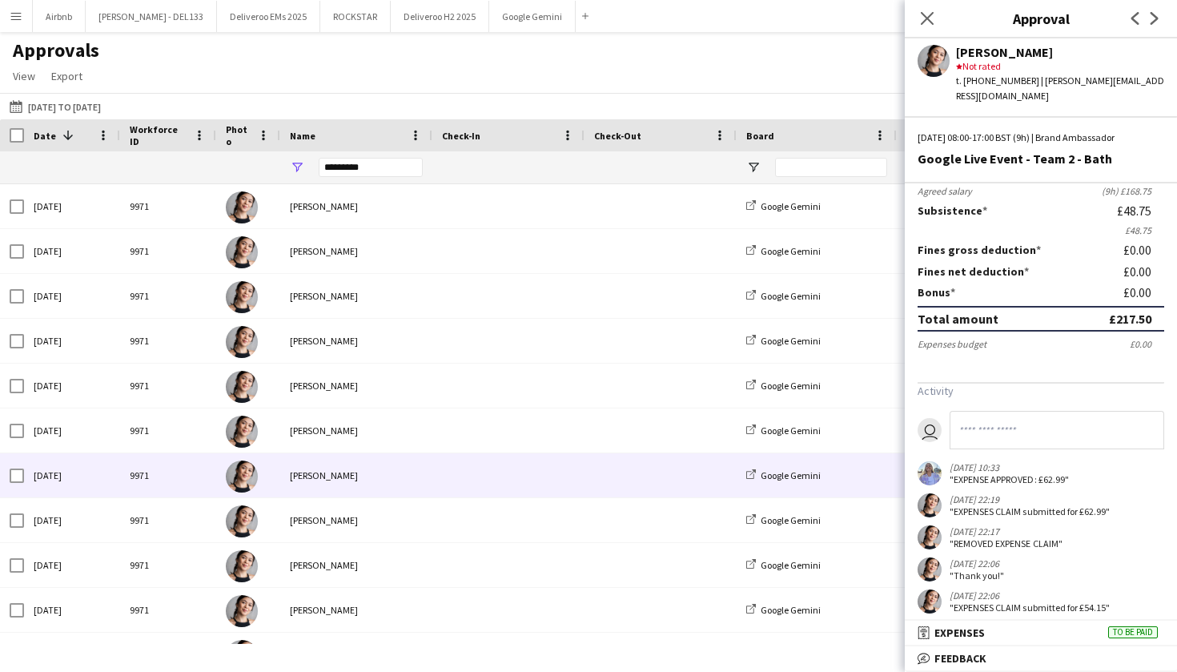
scroll to position [131, 0]
click at [1059, 627] on mat-panel-title "receipt Expenses To be paid" at bounding box center [1038, 632] width 266 height 14
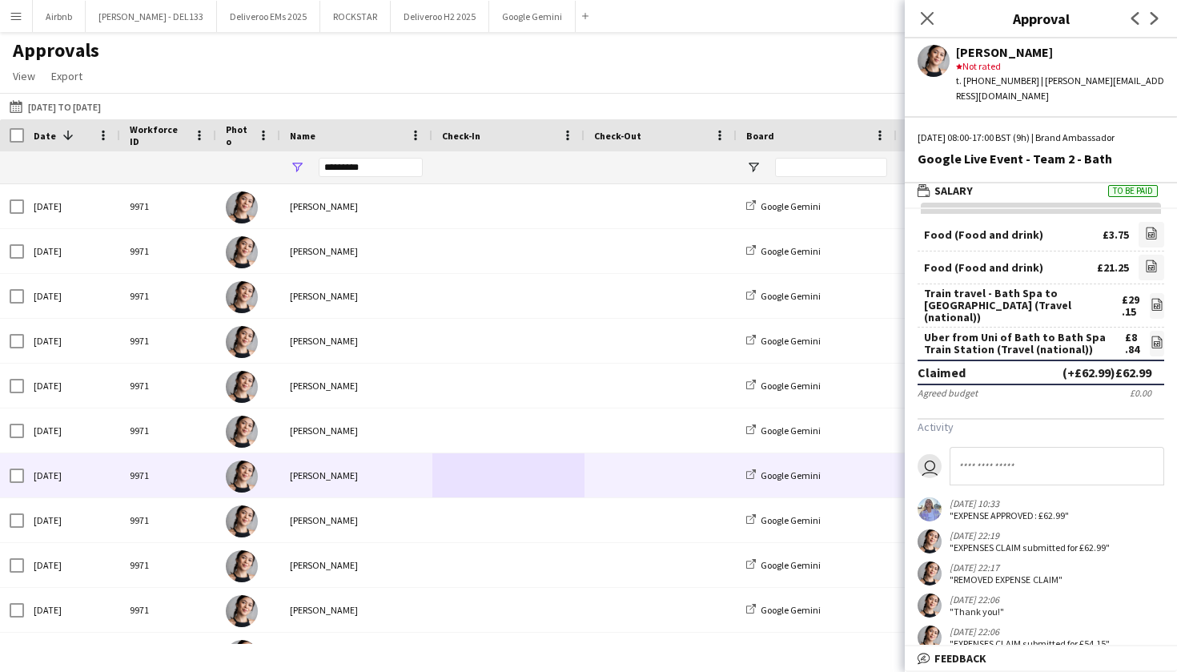
scroll to position [3, 0]
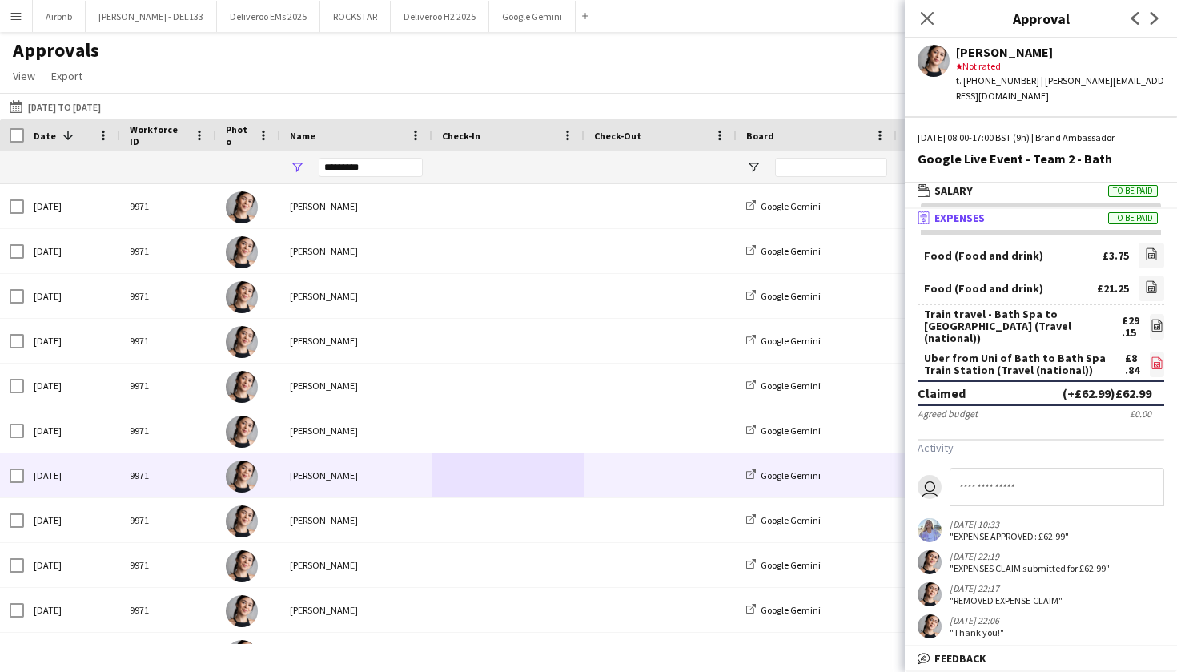
click at [1156, 362] on icon at bounding box center [1157, 364] width 6 height 5
click at [1151, 280] on icon "file-image" at bounding box center [1151, 286] width 13 height 13
click at [1151, 319] on icon at bounding box center [1156, 325] width 10 height 12
click at [1153, 255] on icon at bounding box center [1152, 256] width 2 height 2
click at [386, 163] on input "*********" at bounding box center [371, 167] width 104 height 19
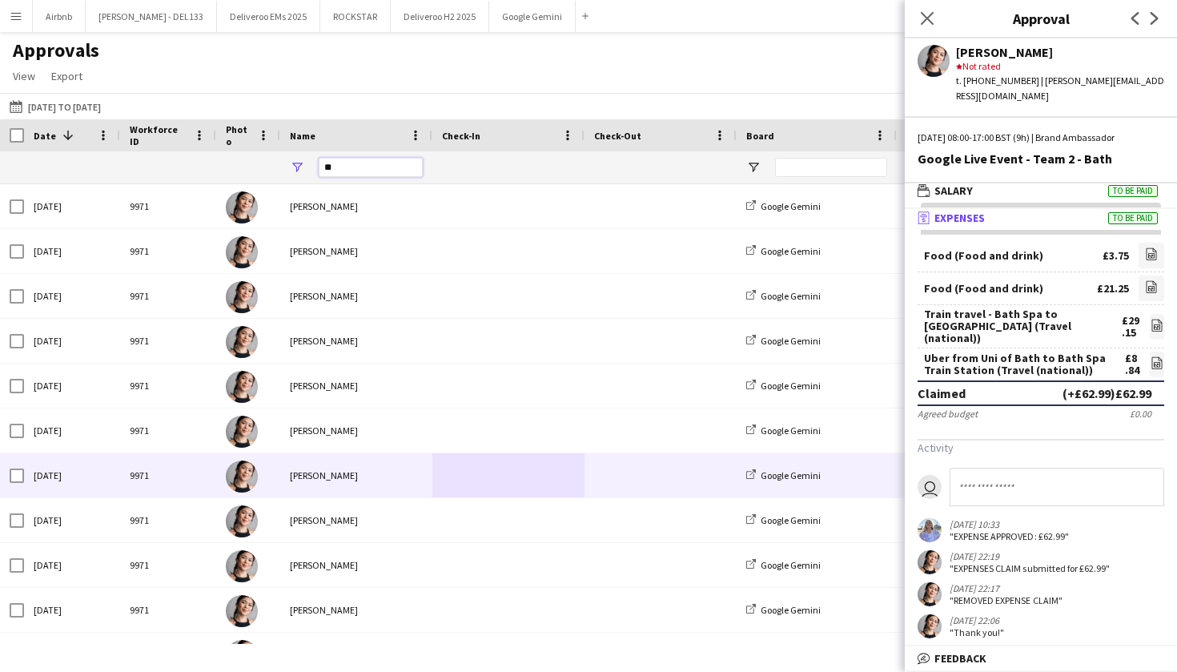
type input "*"
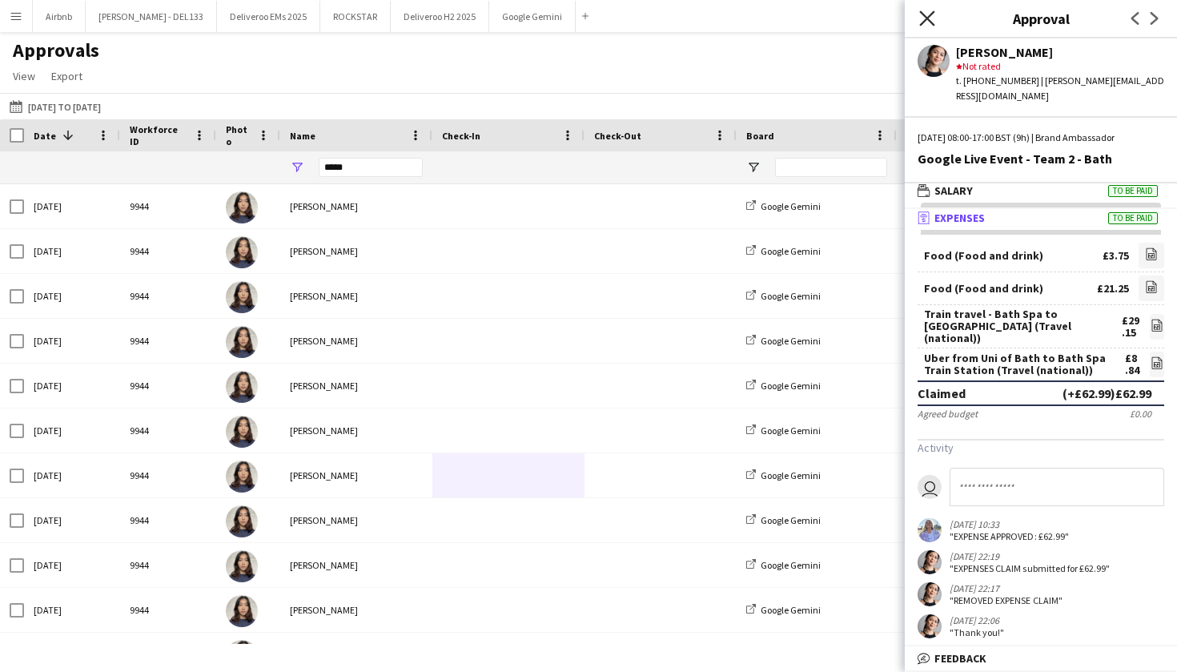
click at [928, 18] on icon at bounding box center [926, 17] width 15 height 15
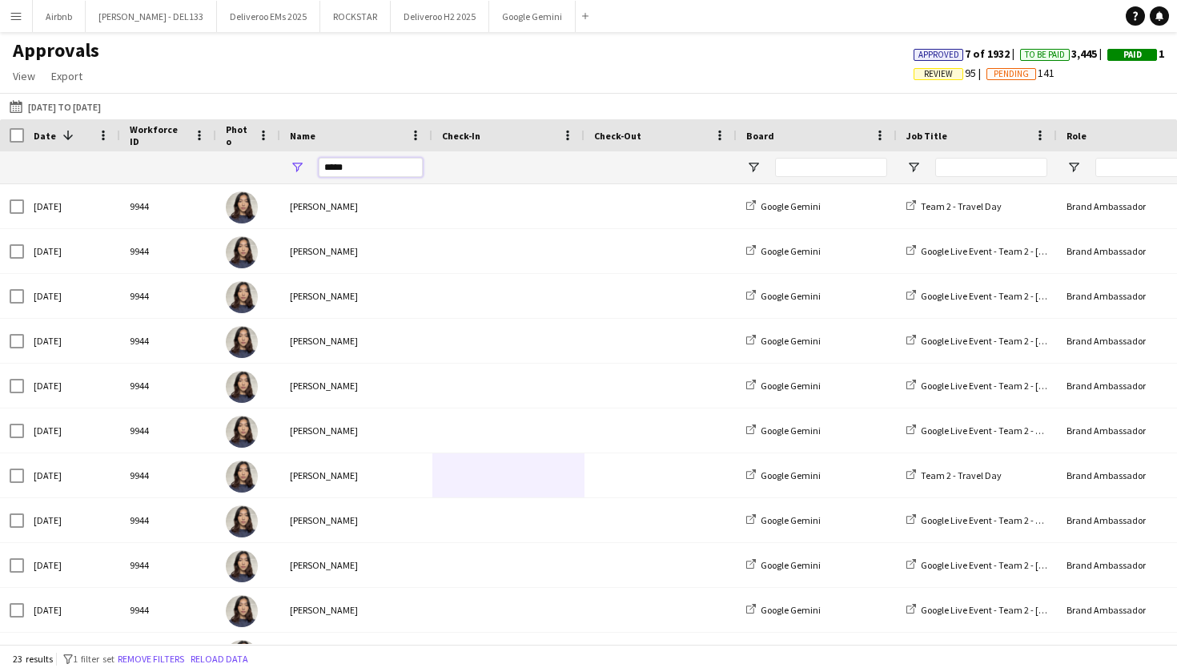
click at [366, 167] on input "****" at bounding box center [371, 167] width 104 height 19
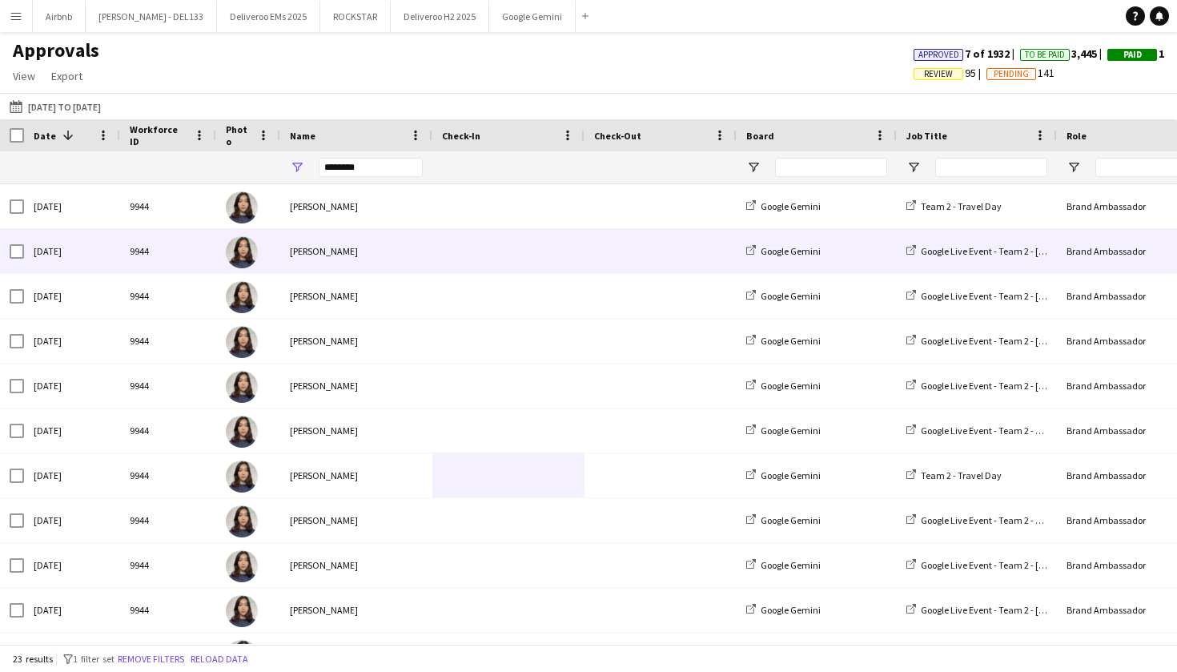
click at [431, 234] on div "[PERSON_NAME]" at bounding box center [356, 251] width 152 height 44
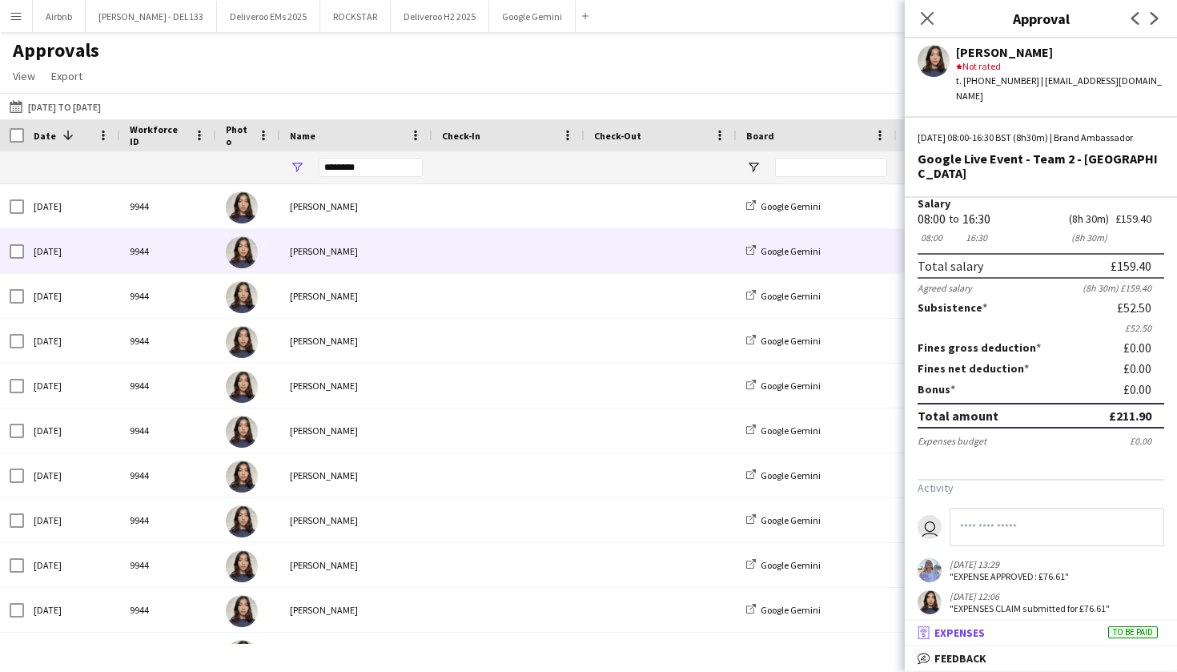
click at [1007, 636] on mat-panel-title "receipt Expenses To be paid" at bounding box center [1038, 632] width 266 height 14
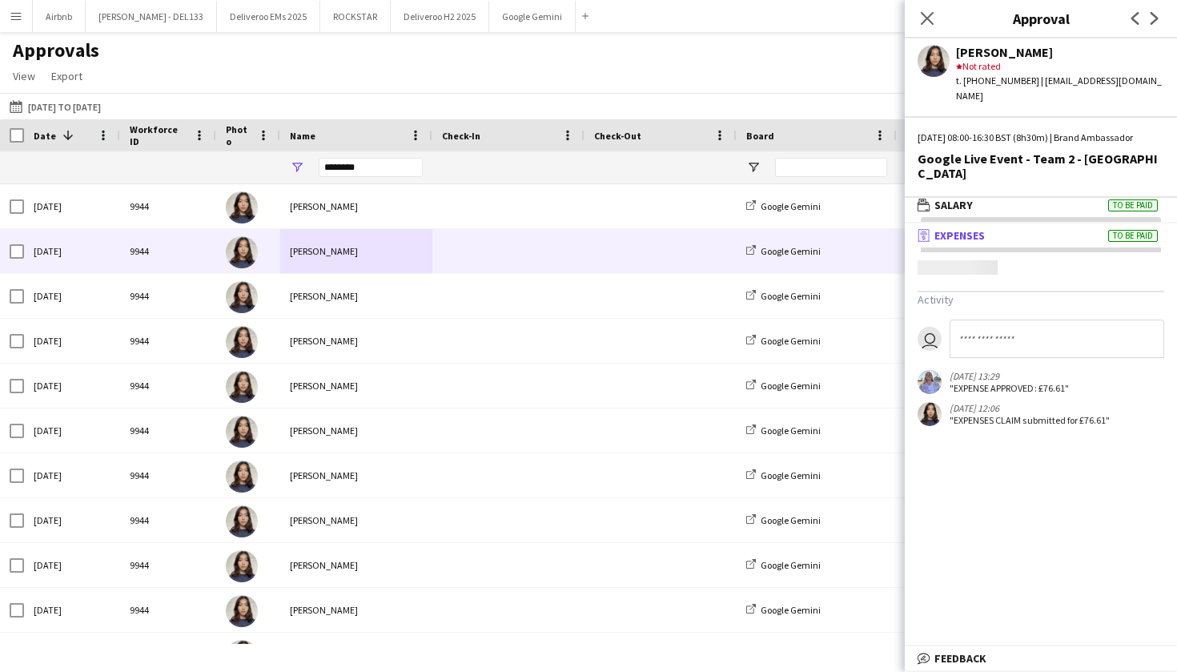
scroll to position [5, 0]
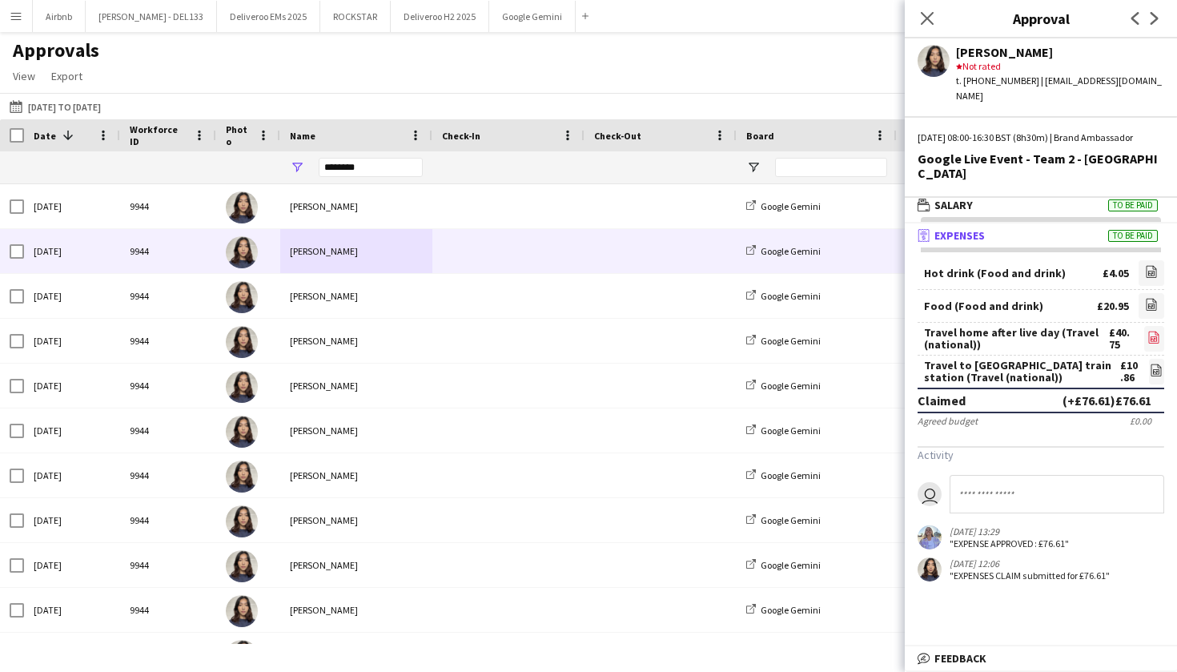
click at [1156, 337] on icon at bounding box center [1154, 339] width 6 height 5
drag, startPoint x: 920, startPoint y: 383, endPoint x: 1155, endPoint y: 387, distance: 234.7
click at [1155, 388] on div "Claimed (+£76.61) £76.61" at bounding box center [1041, 401] width 247 height 26
copy div "Claimed (+£76.61) £76.61"
click at [1158, 331] on icon "file-image" at bounding box center [1153, 337] width 13 height 13
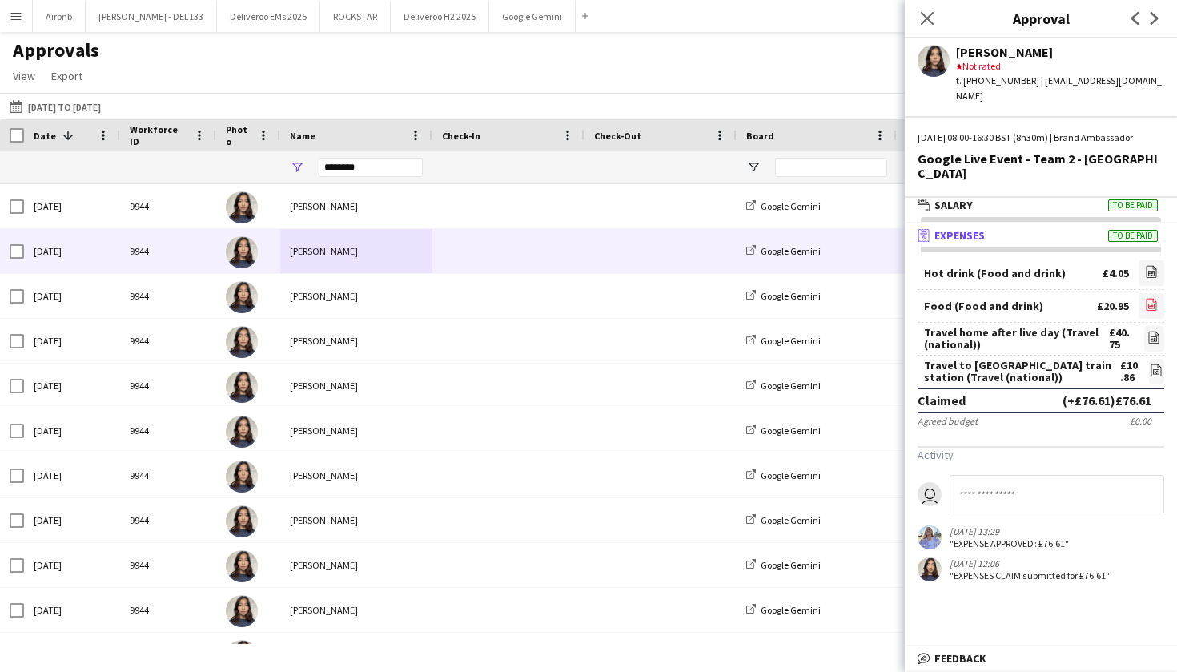
click at [1159, 293] on link "file-image" at bounding box center [1152, 306] width 26 height 26
click at [1038, 267] on div "Hot drink (Food and drink)" at bounding box center [995, 273] width 142 height 12
click at [1153, 265] on icon "file-image" at bounding box center [1151, 271] width 13 height 13
click at [1160, 364] on icon "file-image" at bounding box center [1156, 370] width 13 height 13
drag, startPoint x: 926, startPoint y: 349, endPoint x: 1135, endPoint y: 363, distance: 210.2
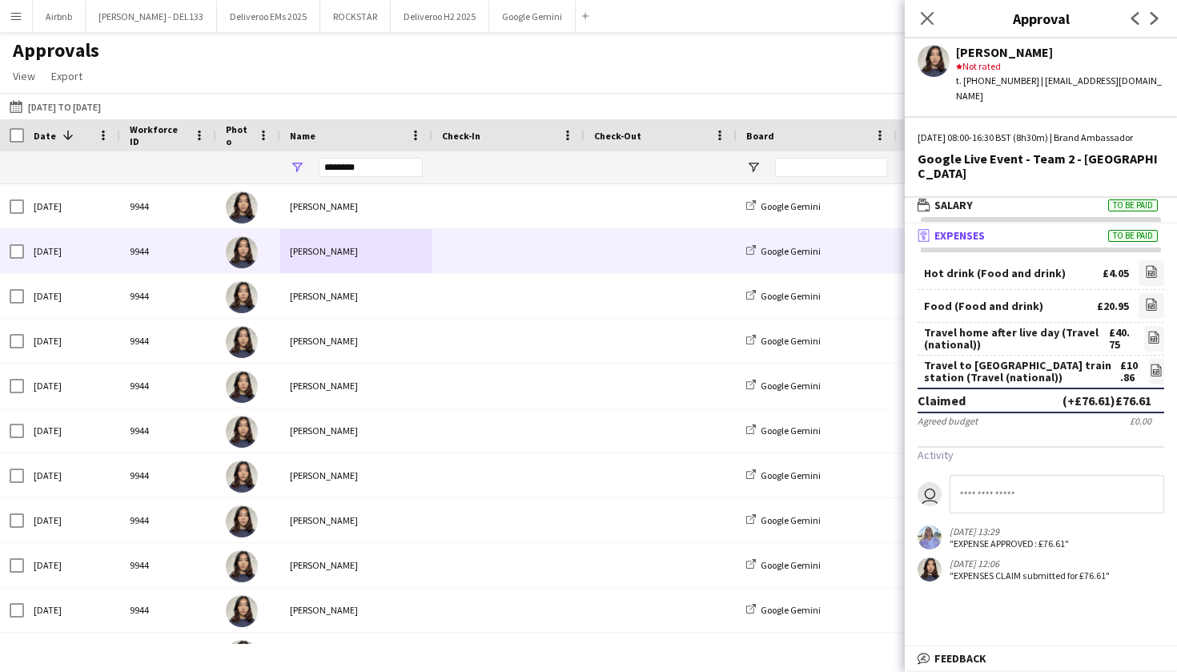
click at [1135, 363] on div "Travel to Birmingham new street train station (Travel (national)) £10.86 file-i…" at bounding box center [1041, 372] width 247 height 32
copy div "Travel to Birmingham new street train station (Travel (national)) £10.86"
click at [368, 164] on input "********" at bounding box center [371, 167] width 104 height 19
type input "*"
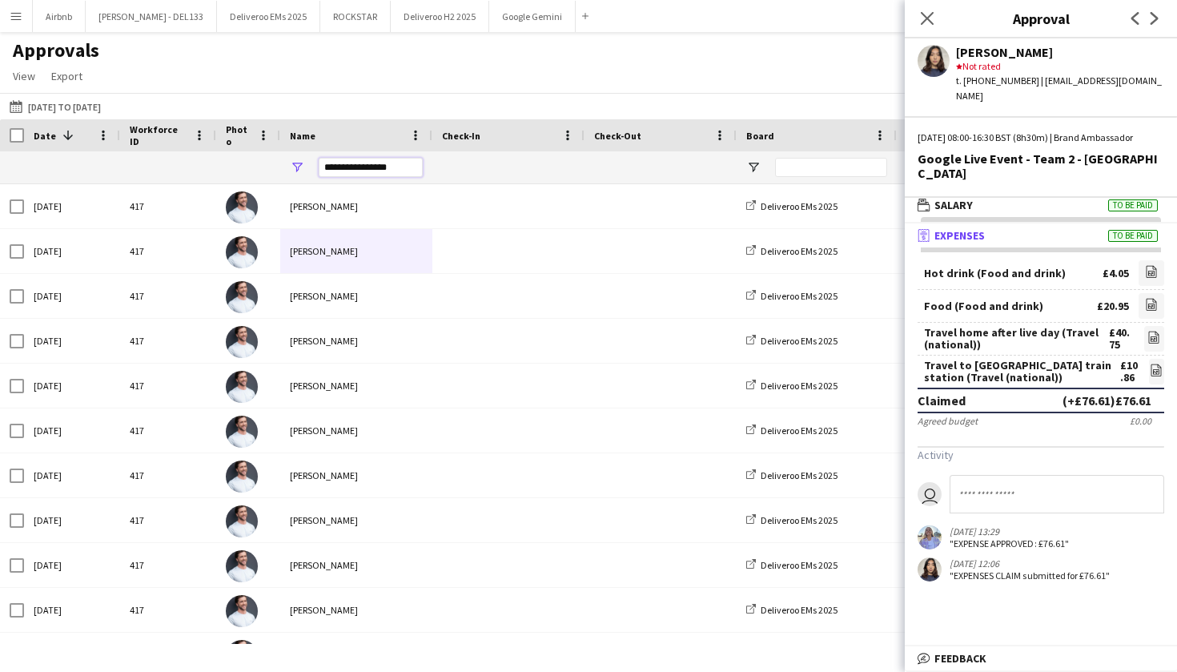
type input "**********"
click at [937, 11] on div "Close pop-in" at bounding box center [927, 18] width 45 height 37
click at [925, 22] on icon at bounding box center [926, 17] width 15 height 15
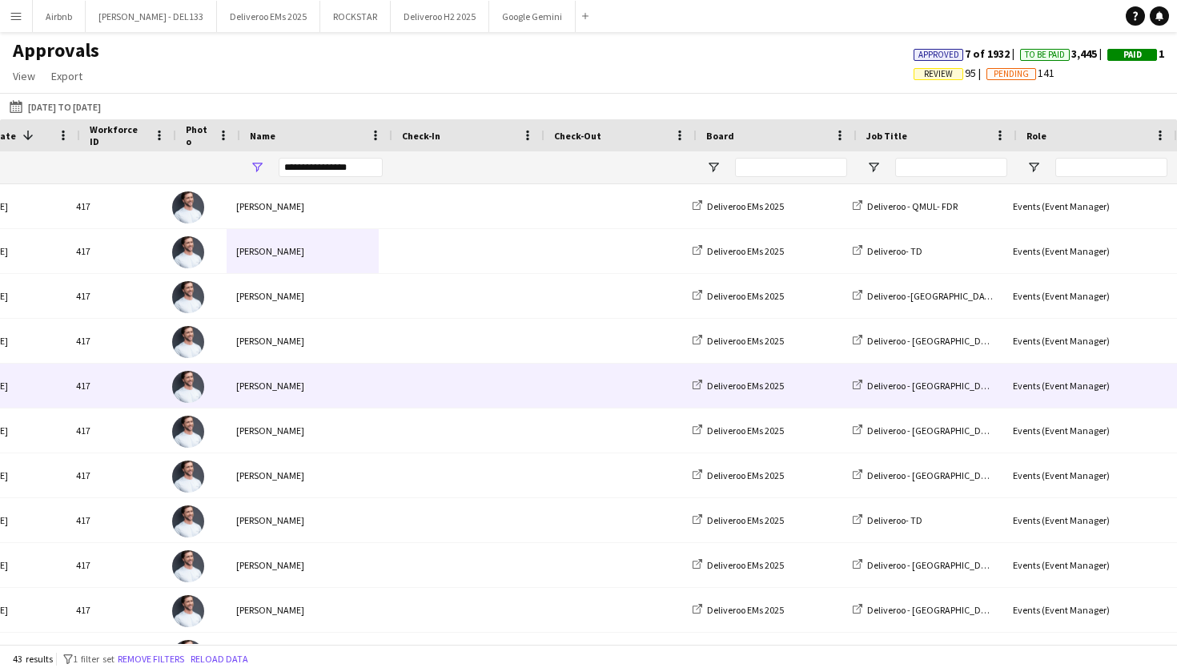
scroll to position [0, 197]
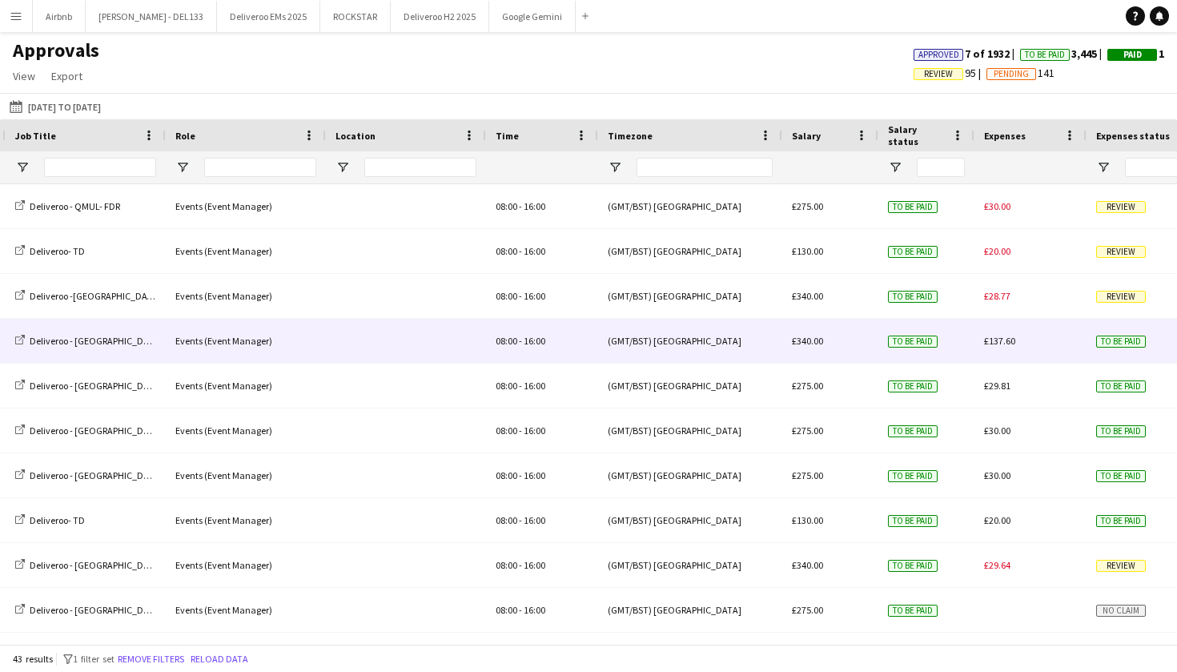
click at [821, 340] on span "£340.00" at bounding box center [807, 341] width 31 height 12
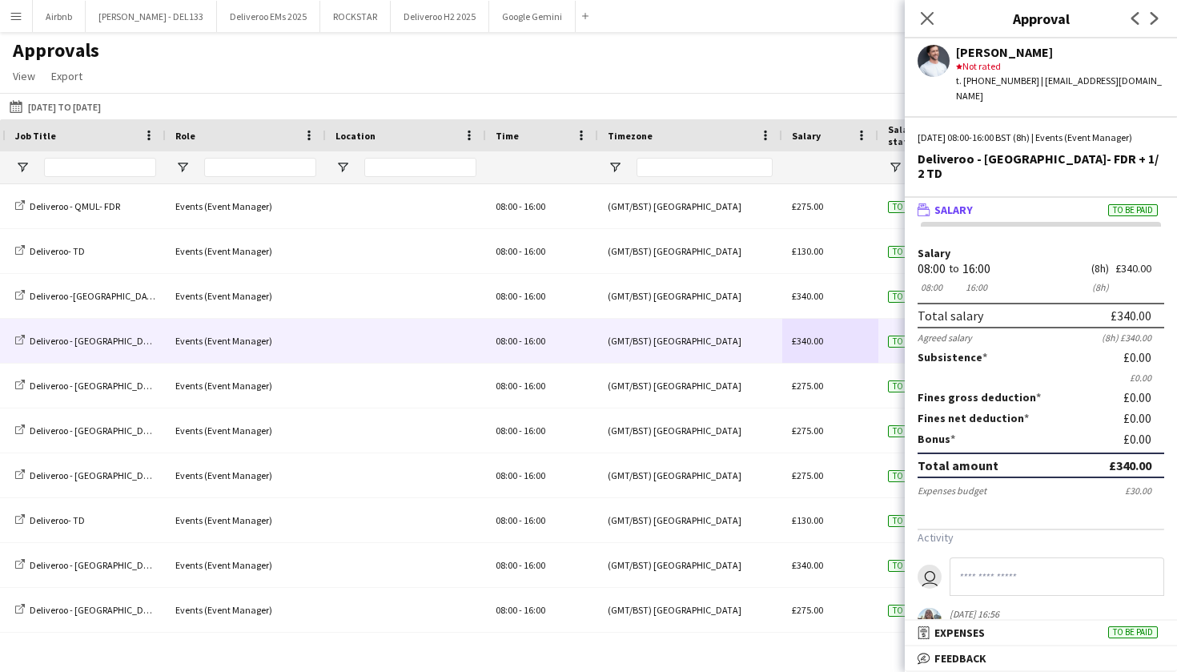
click at [1074, 175] on div "Deliveroo - Durham- FDR + 1/2 TD" at bounding box center [1041, 165] width 247 height 29
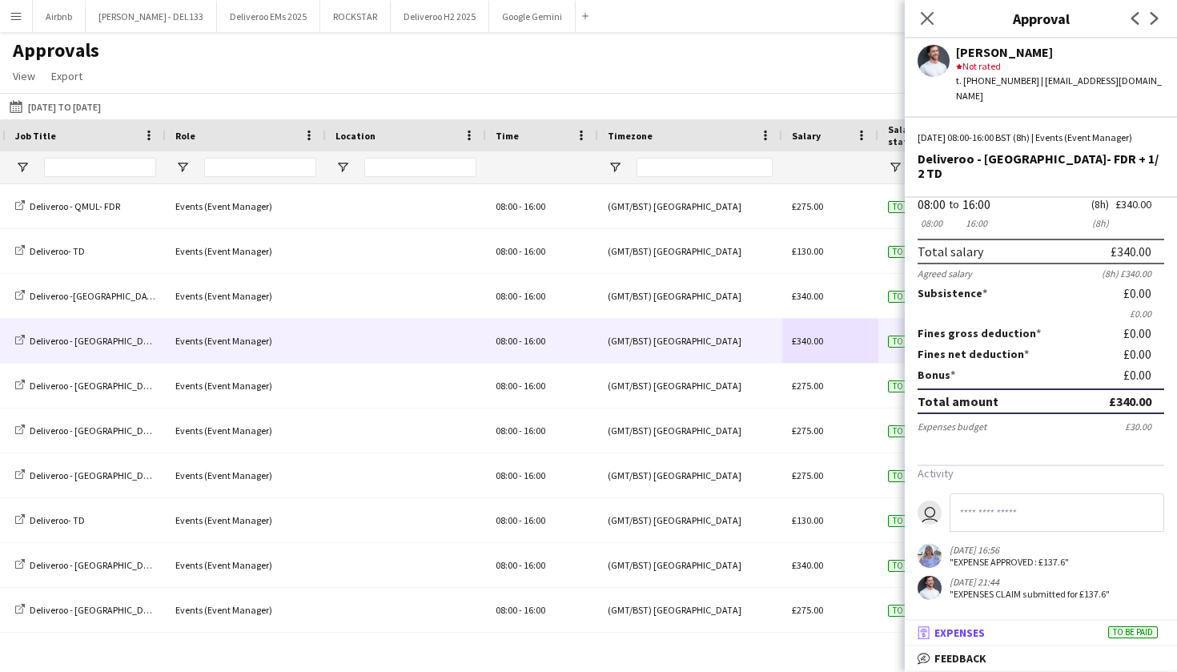
click at [1010, 634] on mat-panel-title "receipt Expenses To be paid" at bounding box center [1038, 632] width 266 height 14
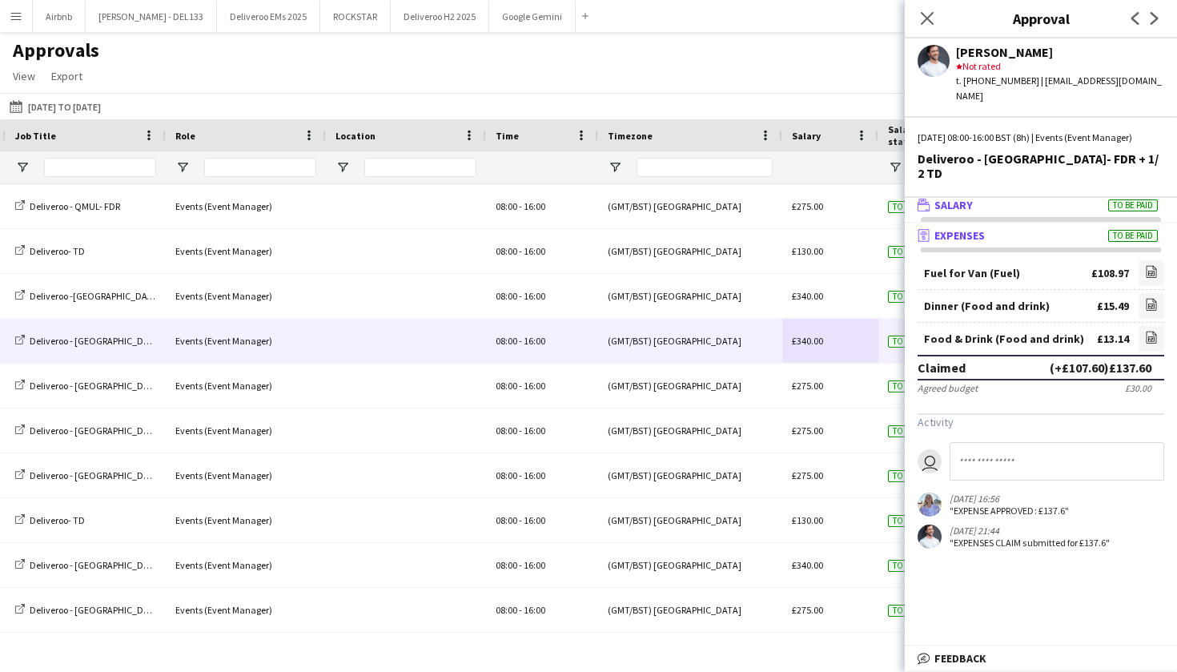
click at [1062, 211] on mat-panel-title "wallet Salary To be paid" at bounding box center [1038, 205] width 266 height 14
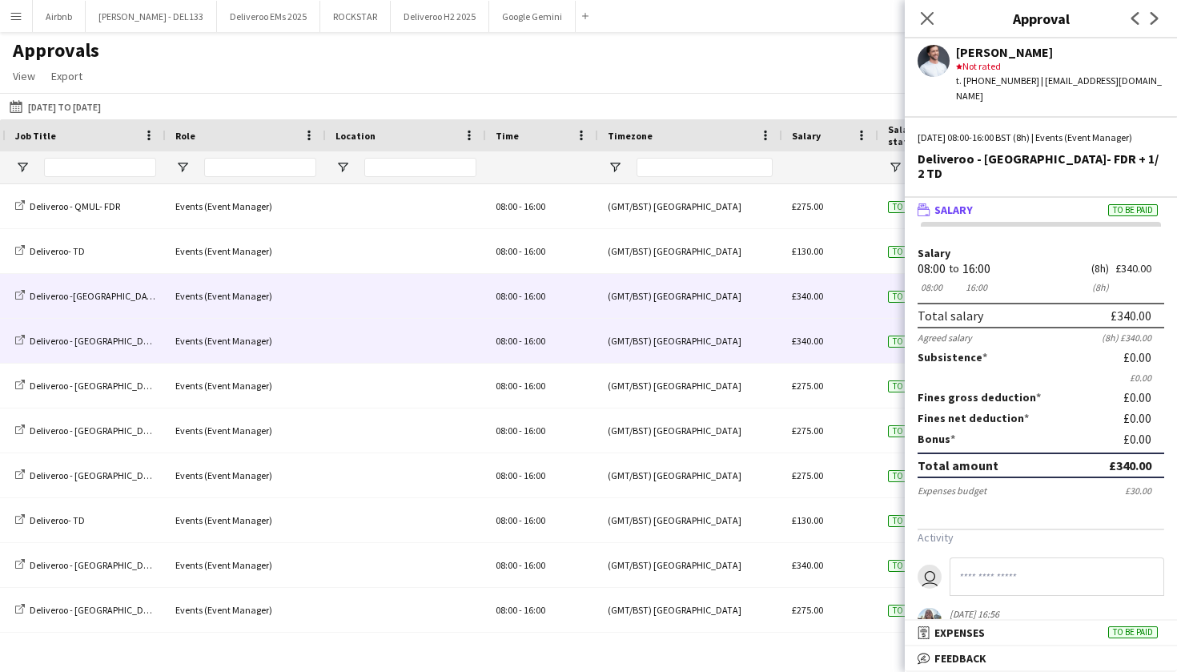
click at [815, 303] on div "£340.00" at bounding box center [830, 296] width 96 height 44
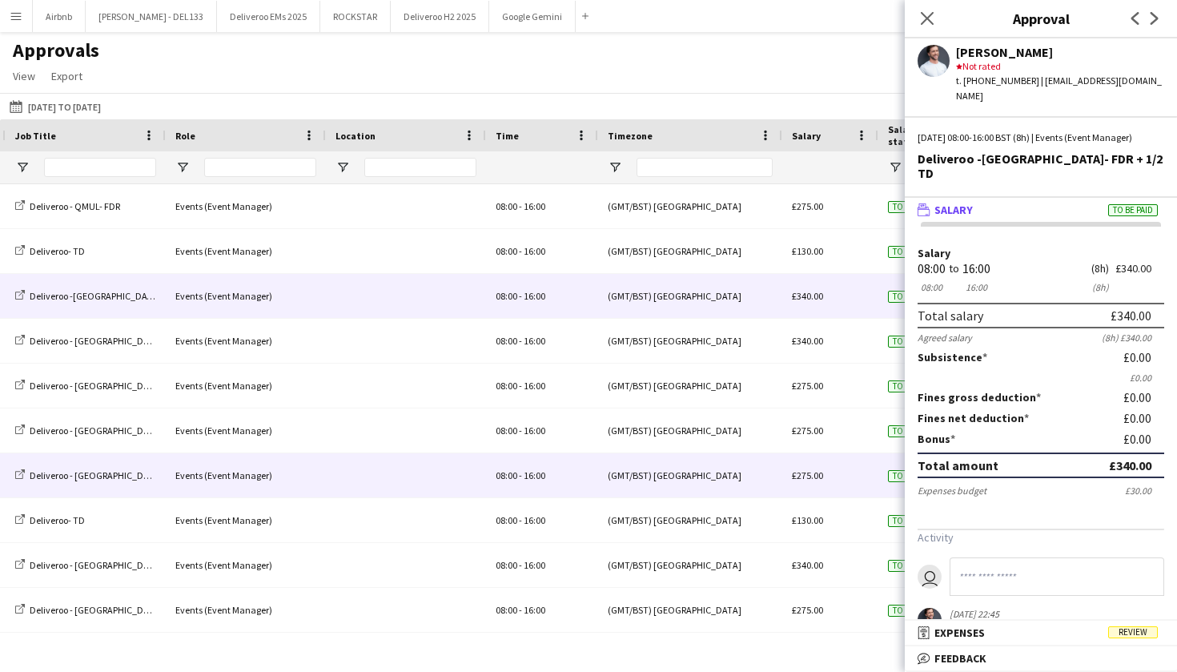
click at [802, 483] on div "£275.00" at bounding box center [830, 475] width 96 height 44
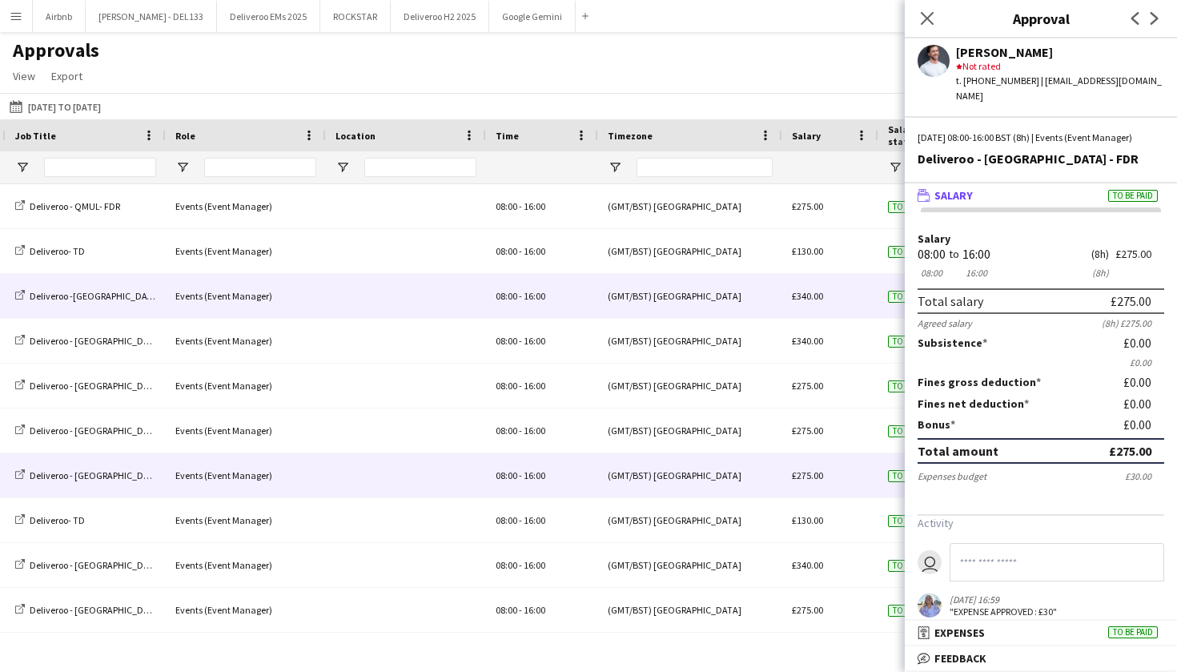
click at [811, 297] on span "£340.00" at bounding box center [807, 296] width 31 height 12
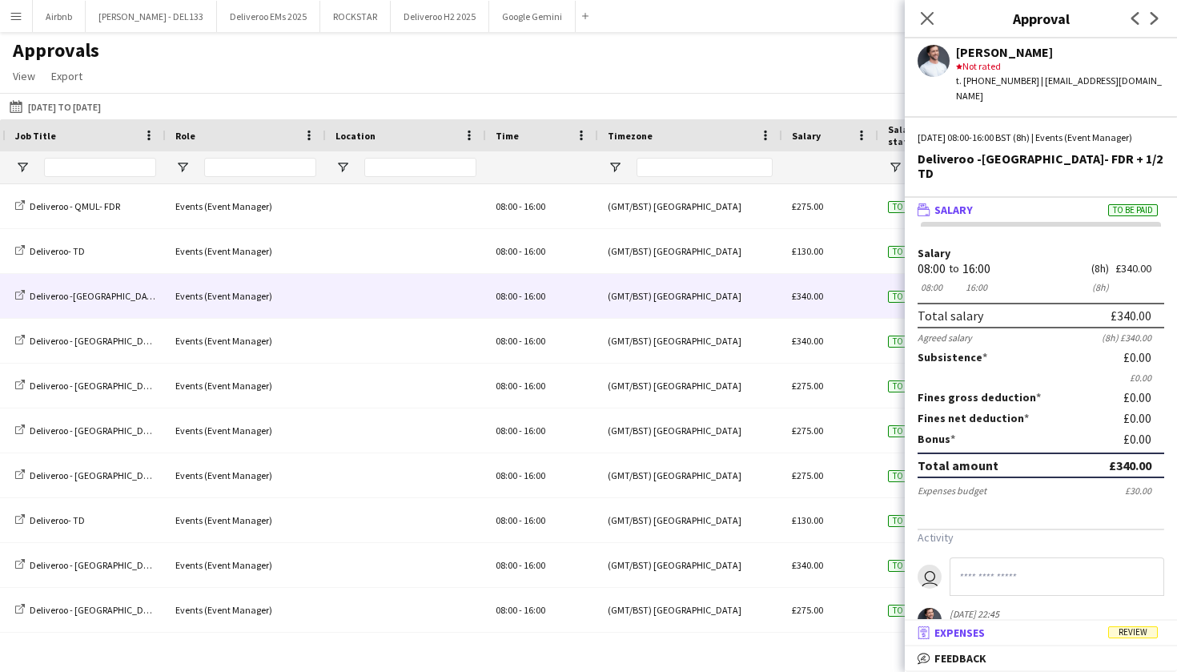
click at [1027, 632] on mat-panel-title "receipt Expenses Review" at bounding box center [1038, 632] width 266 height 14
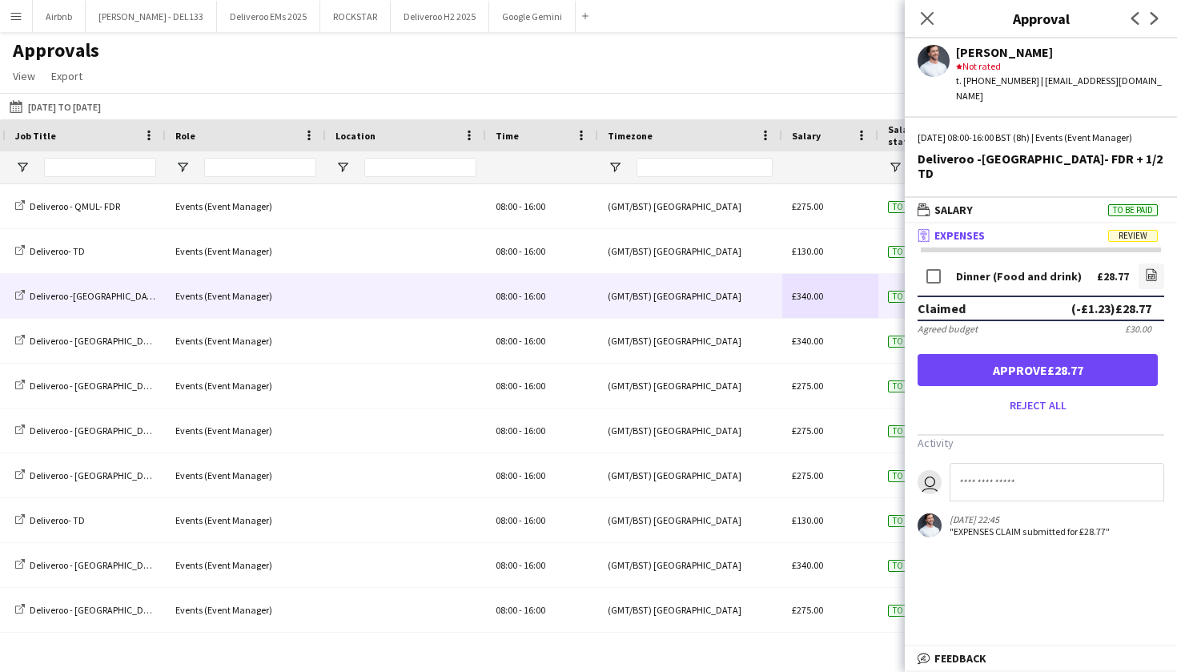
click at [1036, 228] on mat-expansion-panel-header "receipt Expenses Review" at bounding box center [1041, 235] width 272 height 24
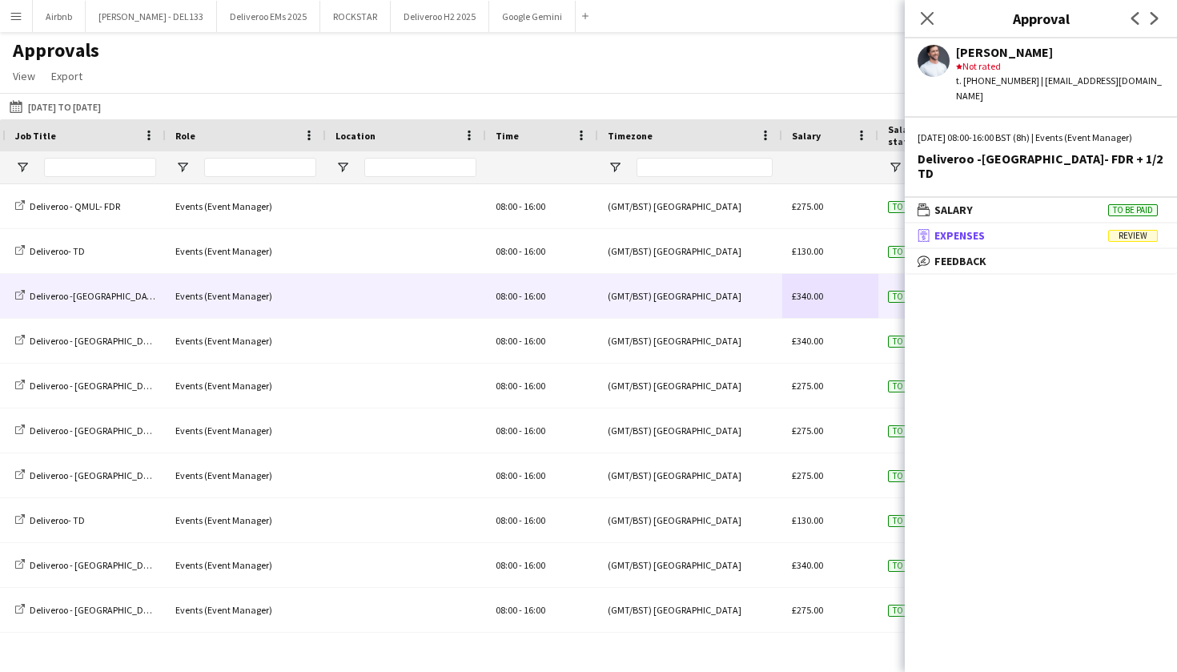
click at [1036, 228] on mat-expansion-panel-header "receipt Expenses Review" at bounding box center [1041, 235] width 272 height 24
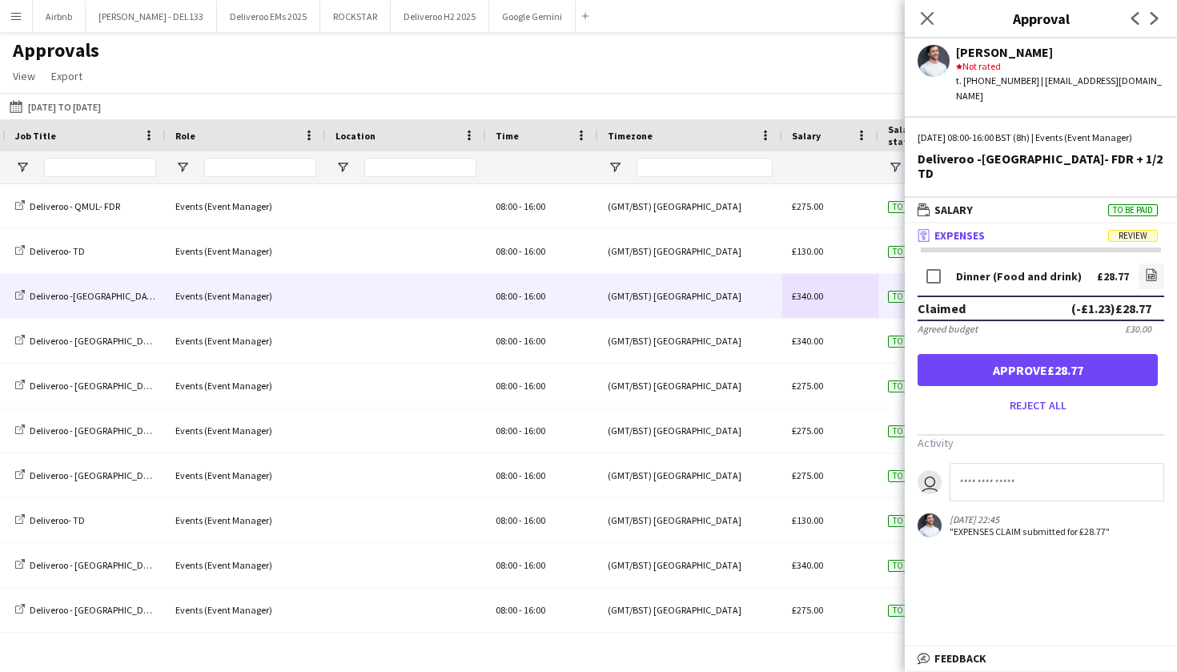
click at [1038, 271] on div "Dinner (Food and drink)" at bounding box center [1019, 277] width 126 height 12
click at [1144, 263] on link "file-image" at bounding box center [1152, 276] width 26 height 26
click at [979, 203] on mat-panel-title "wallet Salary To be paid" at bounding box center [1038, 210] width 266 height 14
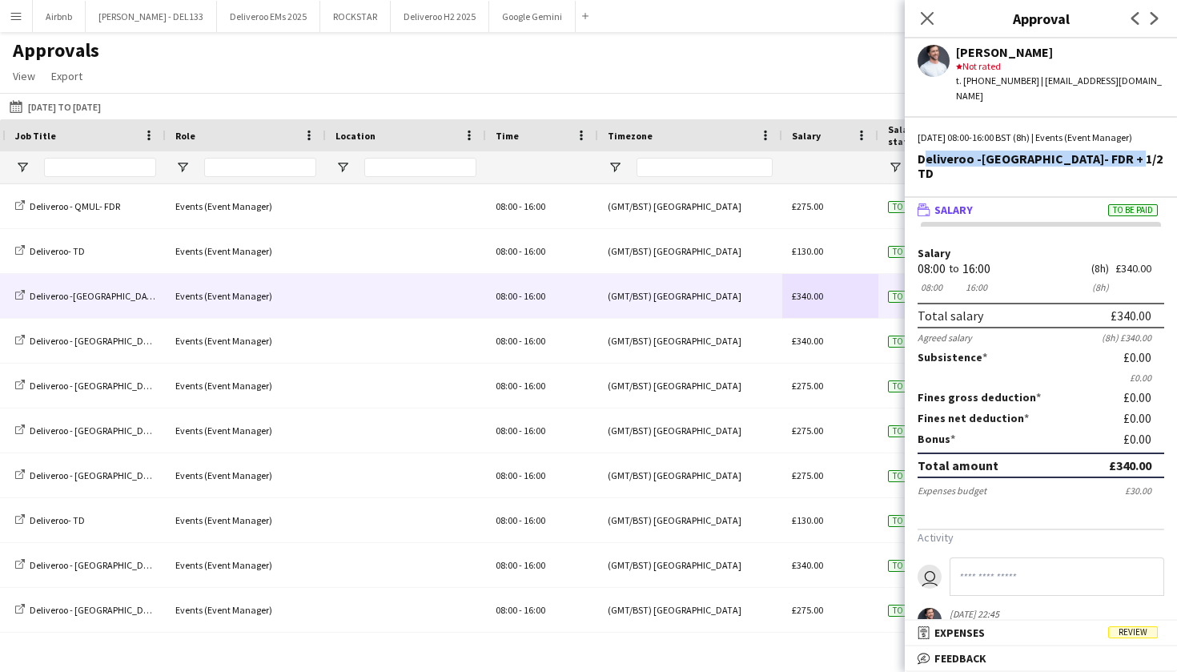
drag, startPoint x: 922, startPoint y: 161, endPoint x: 1127, endPoint y: 155, distance: 205.9
click at [1127, 155] on div "Deliveroo -Nottingham- FDR + 1/2 TD" at bounding box center [1041, 165] width 247 height 29
copy div "Deliveroo -Nottingham- FDR + 1/2 TD"
